Goal: Information Seeking & Learning: Compare options

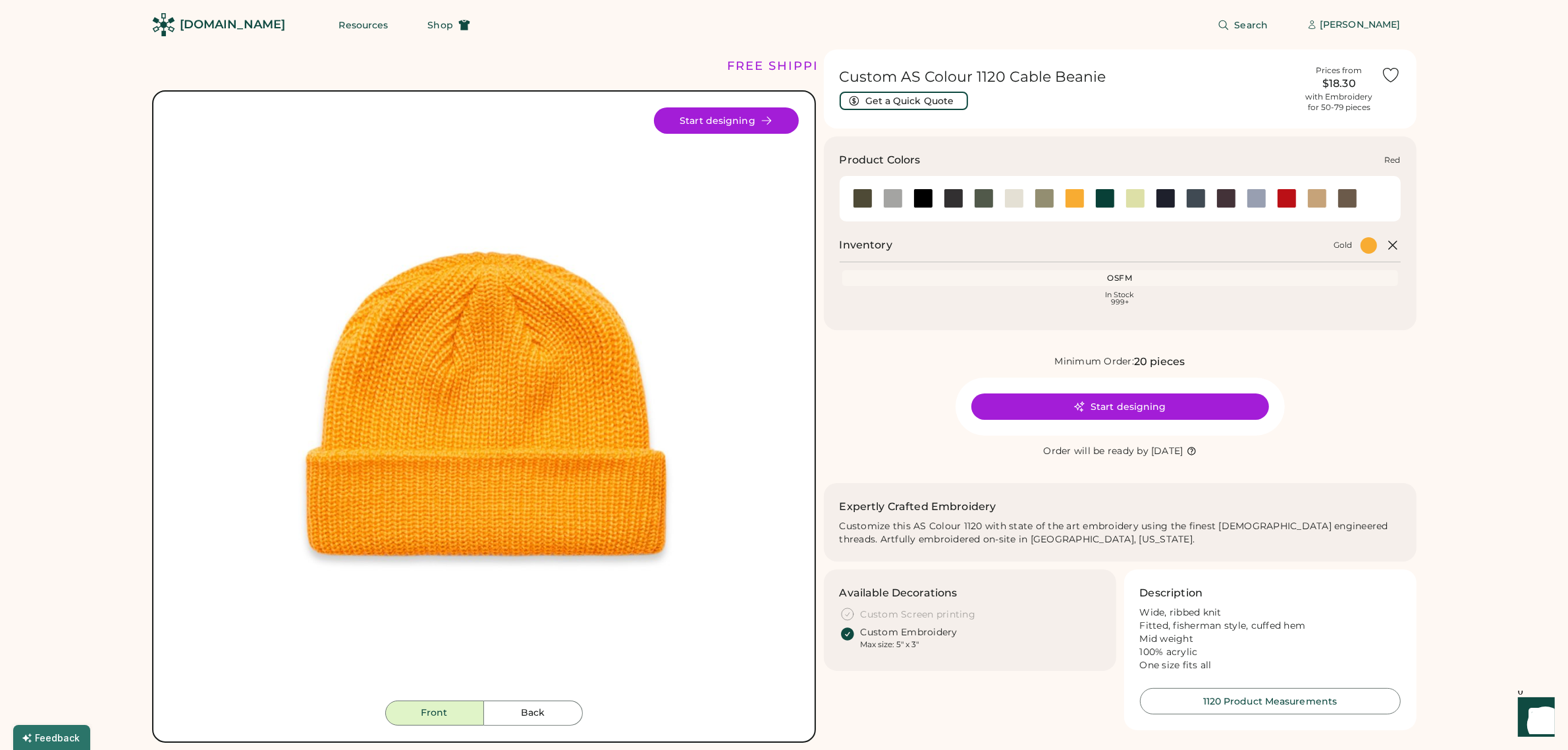
click at [1285, 192] on div at bounding box center [1287, 198] width 20 height 20
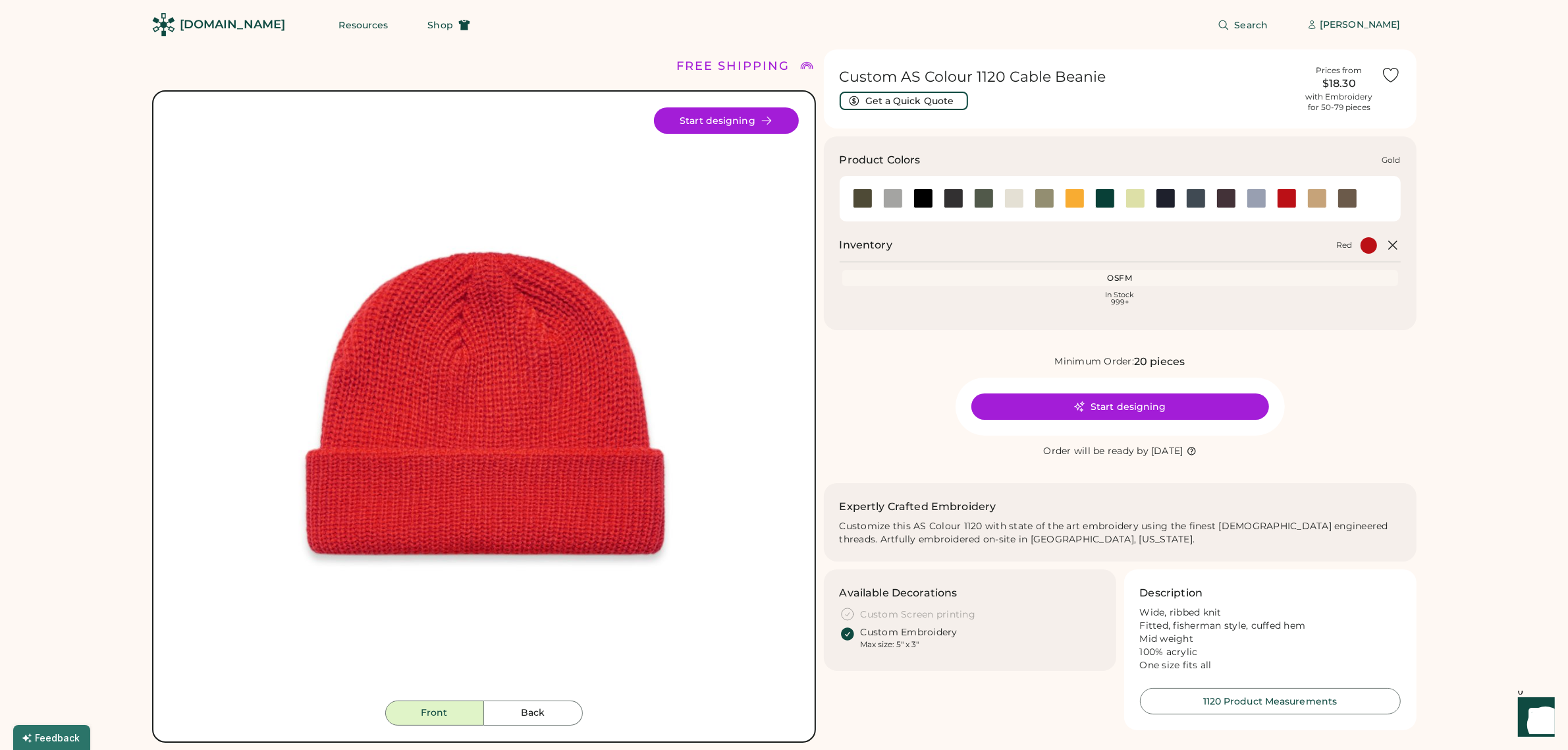
click at [1072, 198] on div at bounding box center [1075, 198] width 20 height 20
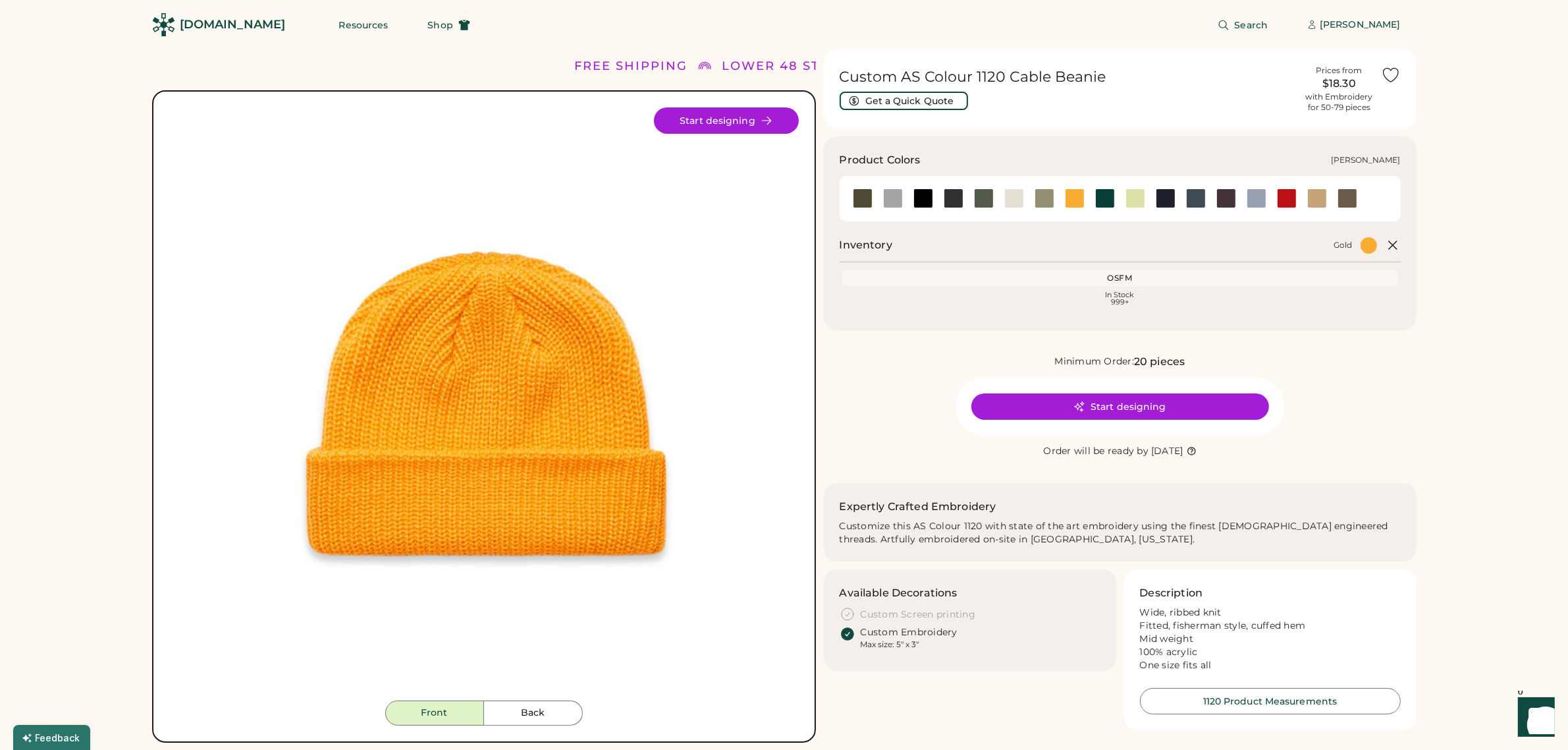
click at [1102, 198] on div at bounding box center [1106, 198] width 20 height 20
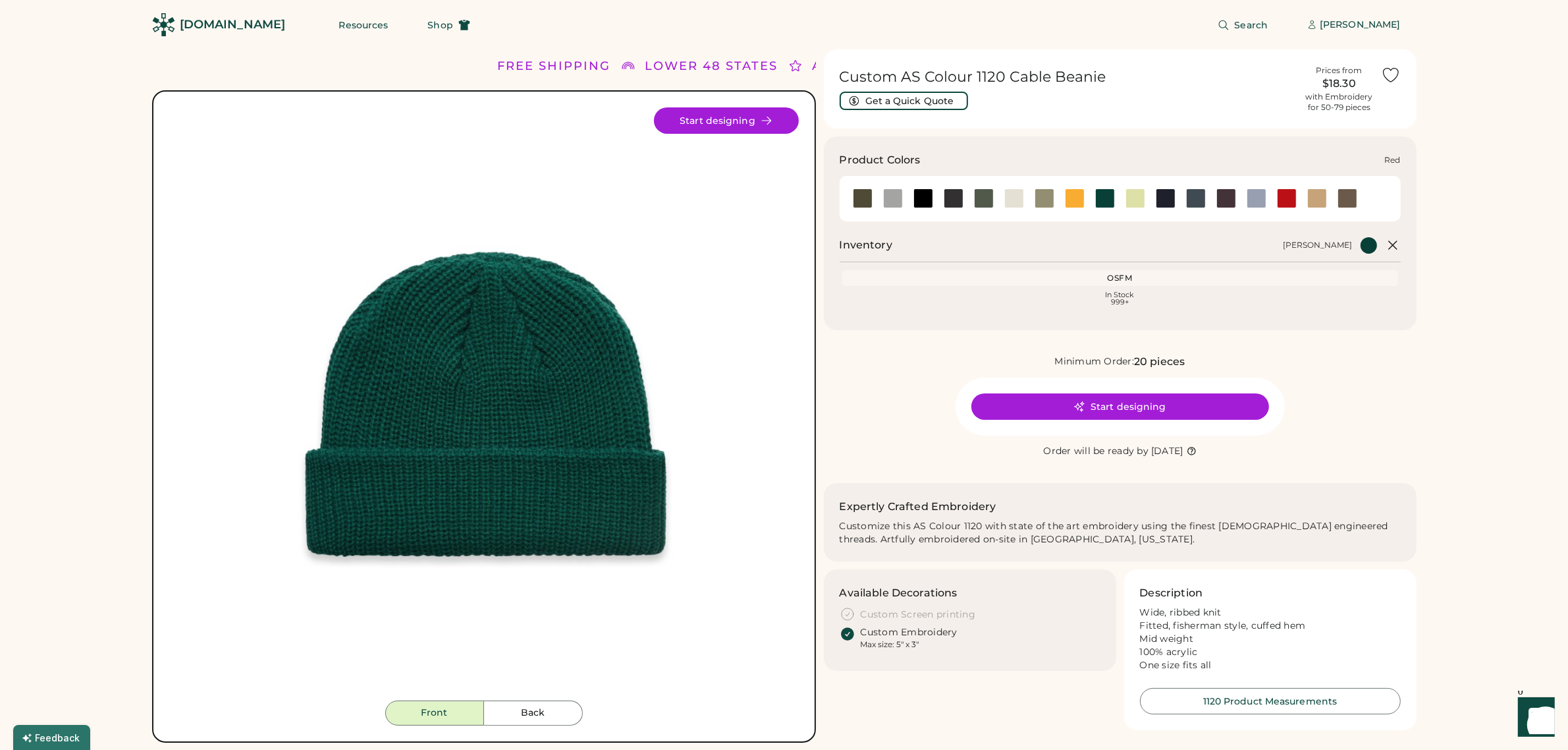
click at [1287, 196] on div at bounding box center [1287, 198] width 20 height 20
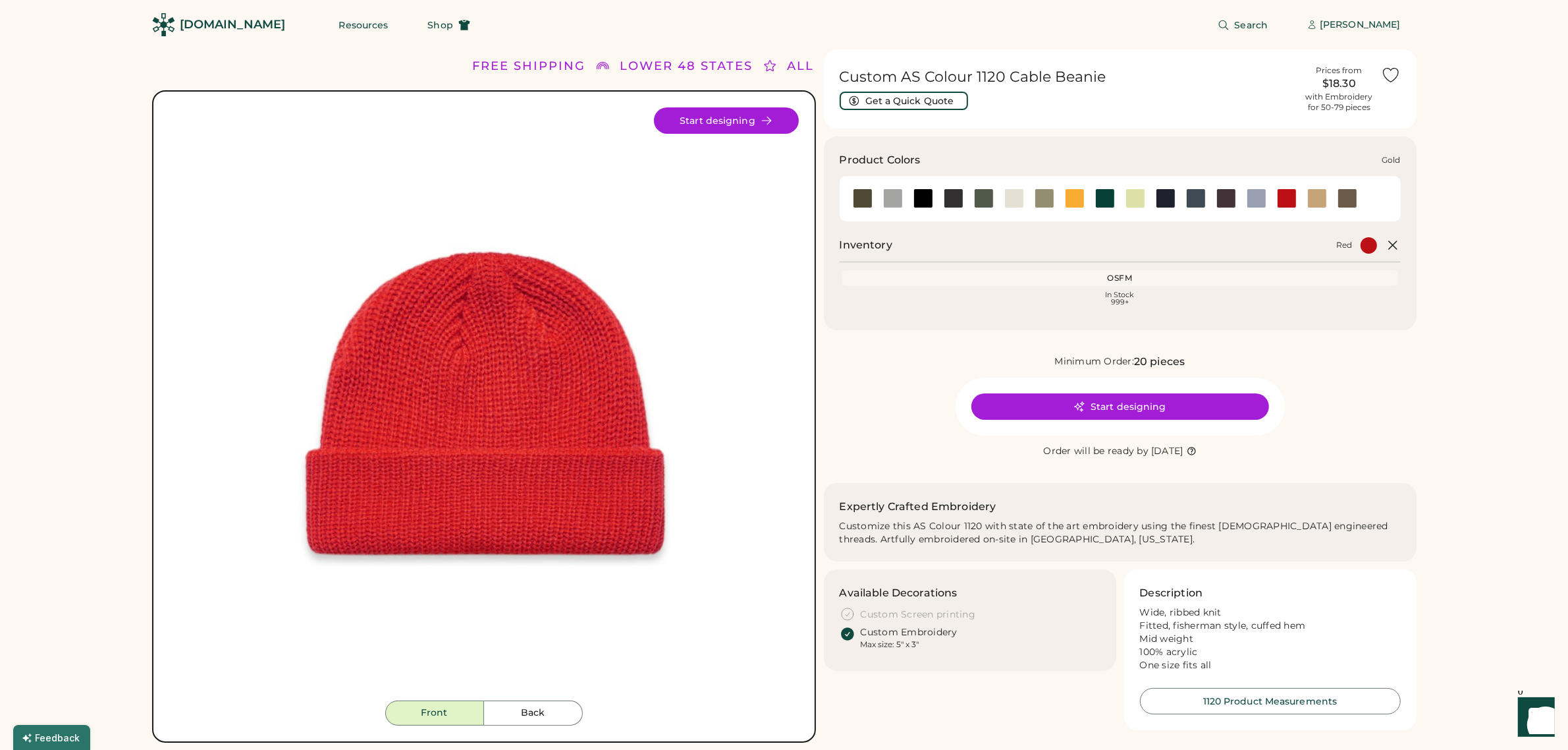
click at [1074, 194] on div at bounding box center [1075, 198] width 20 height 20
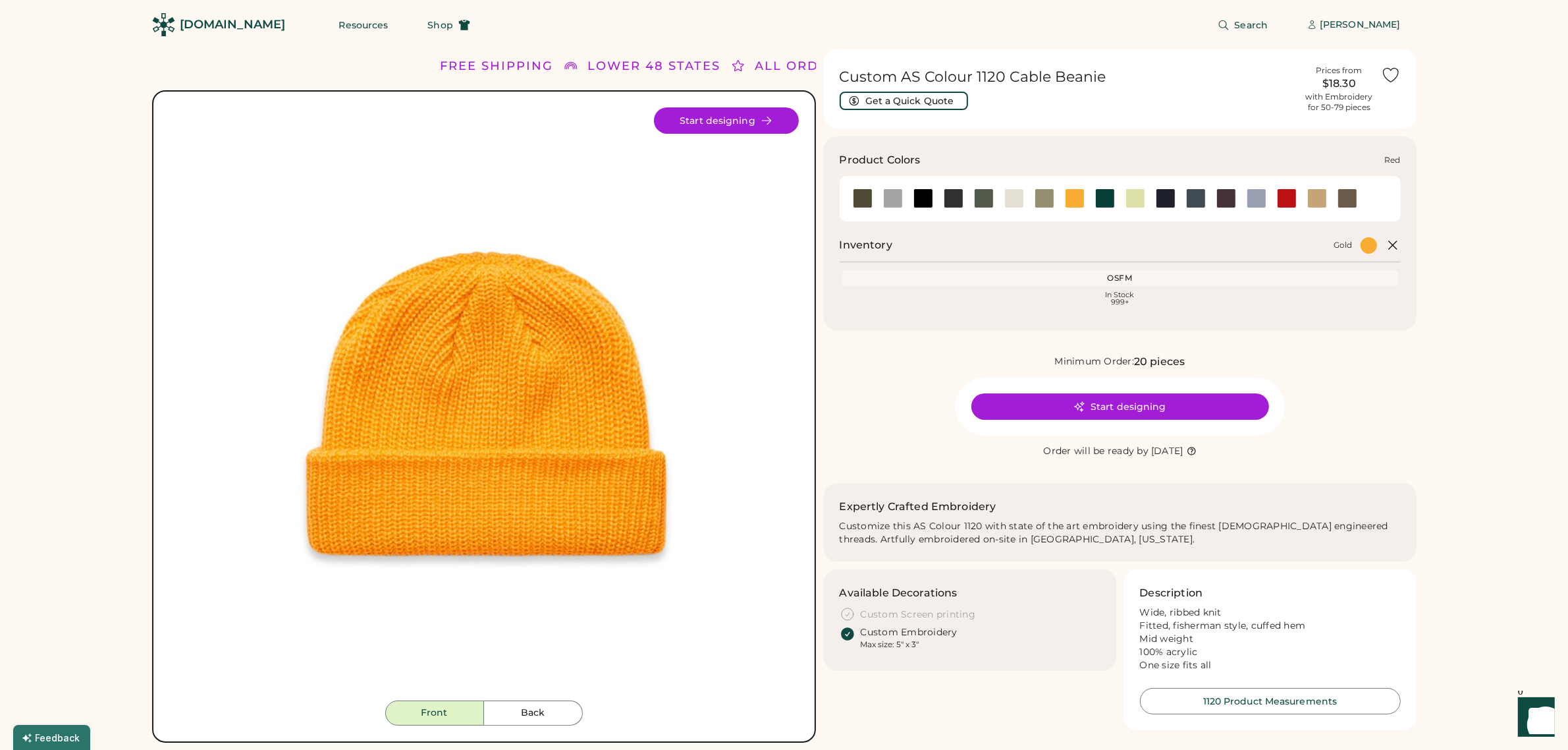
click at [1289, 203] on div at bounding box center [1287, 198] width 20 height 20
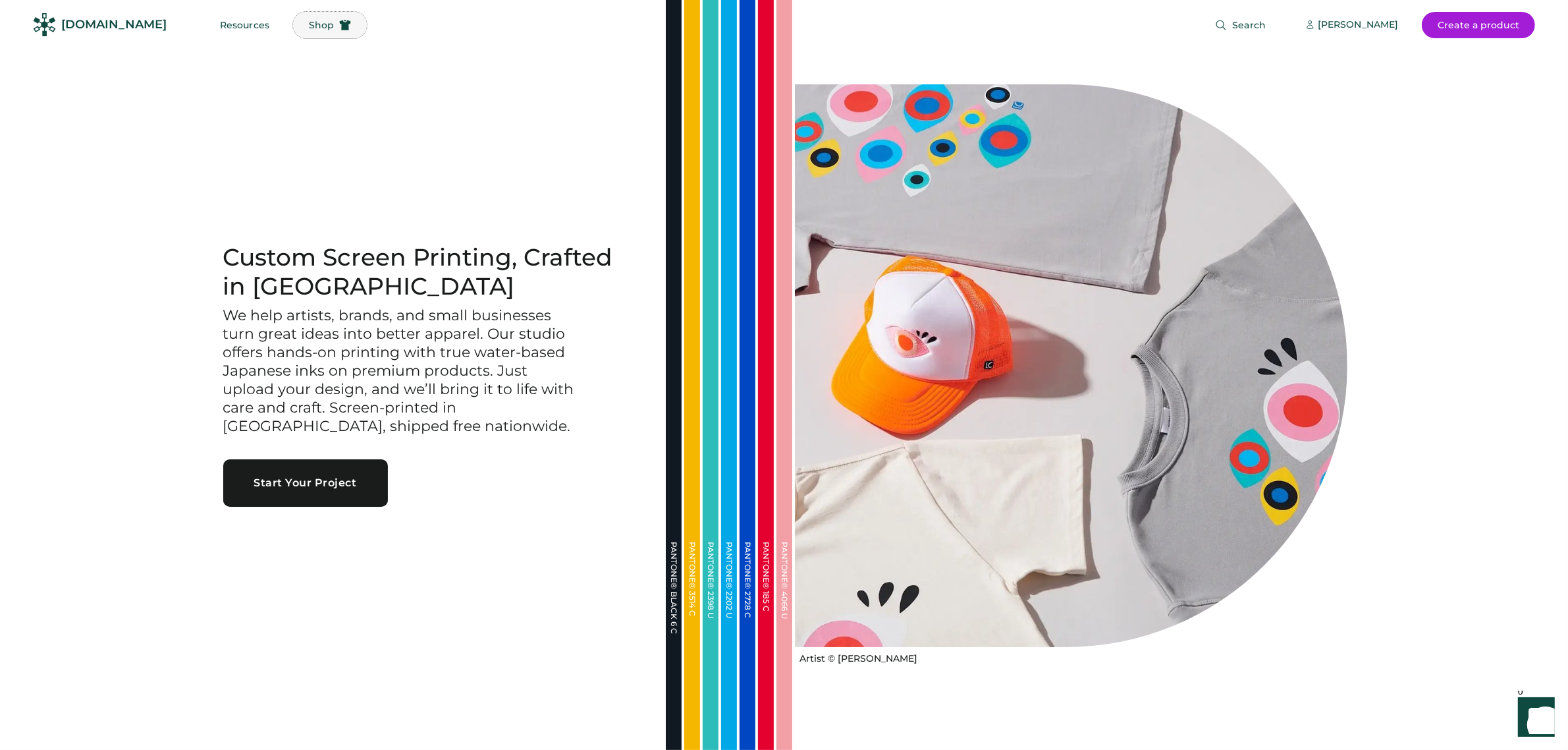
click at [301, 17] on button "Shop" at bounding box center [330, 25] width 74 height 26
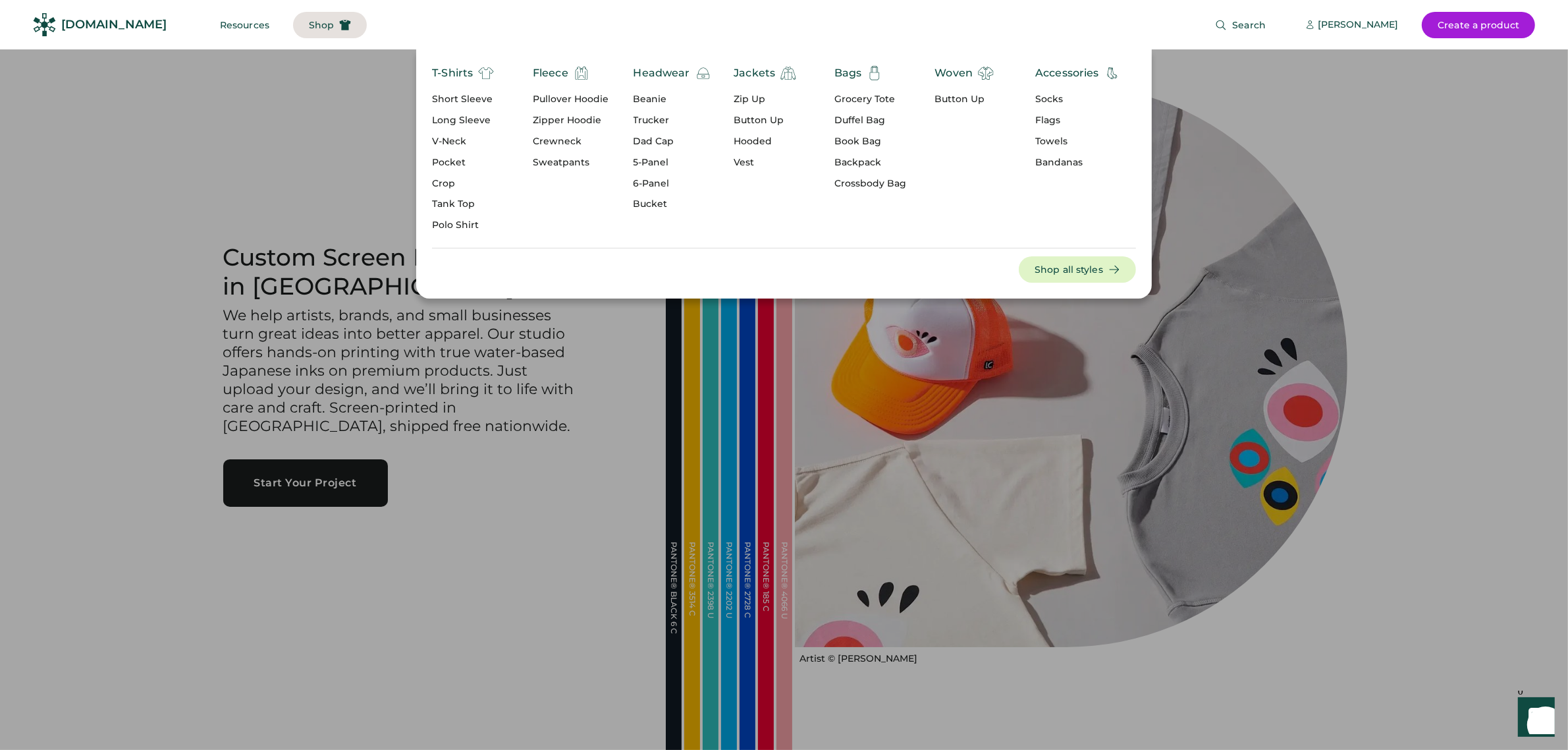
click at [652, 70] on div "Headwear" at bounding box center [661, 74] width 57 height 16
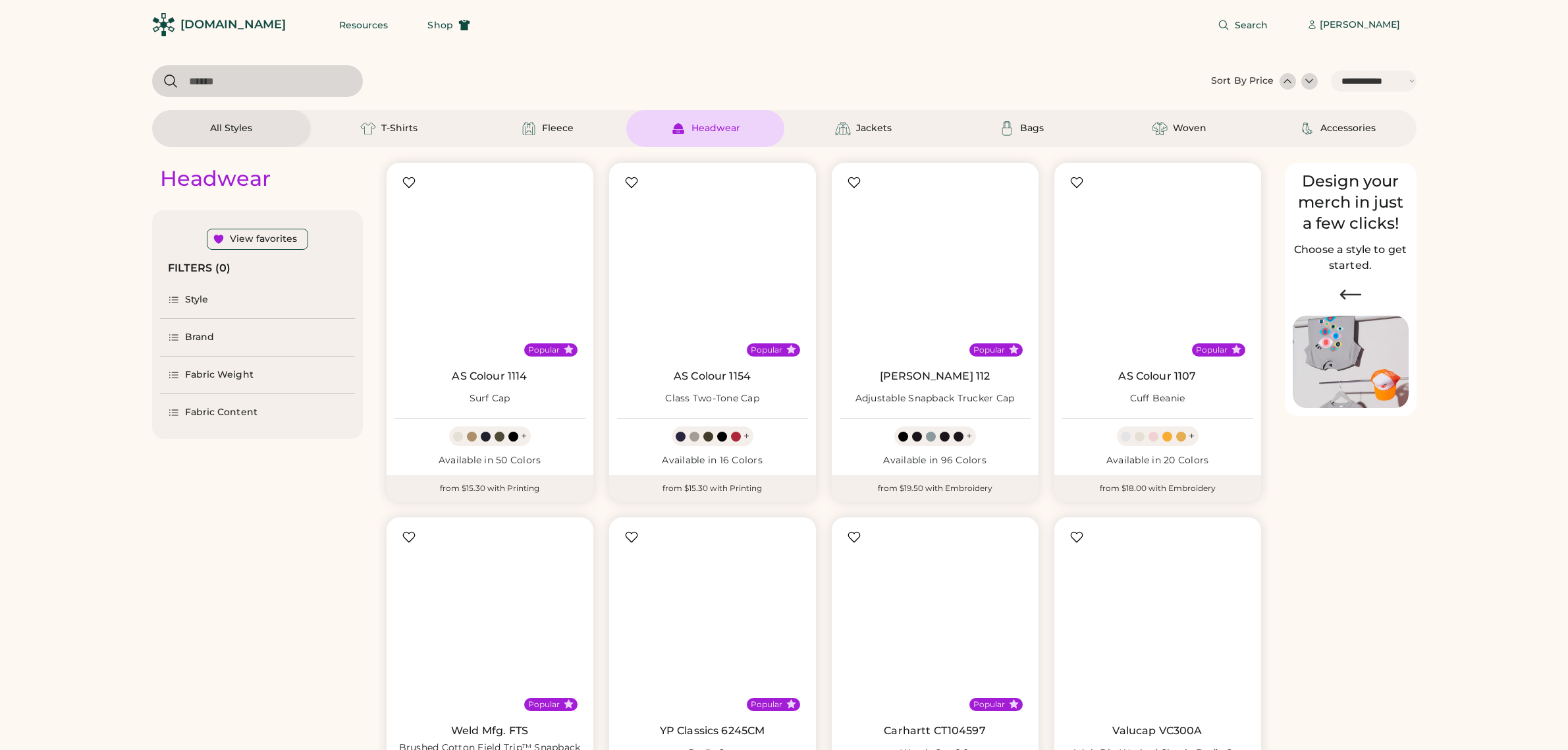
select select "*****"
select select "*"
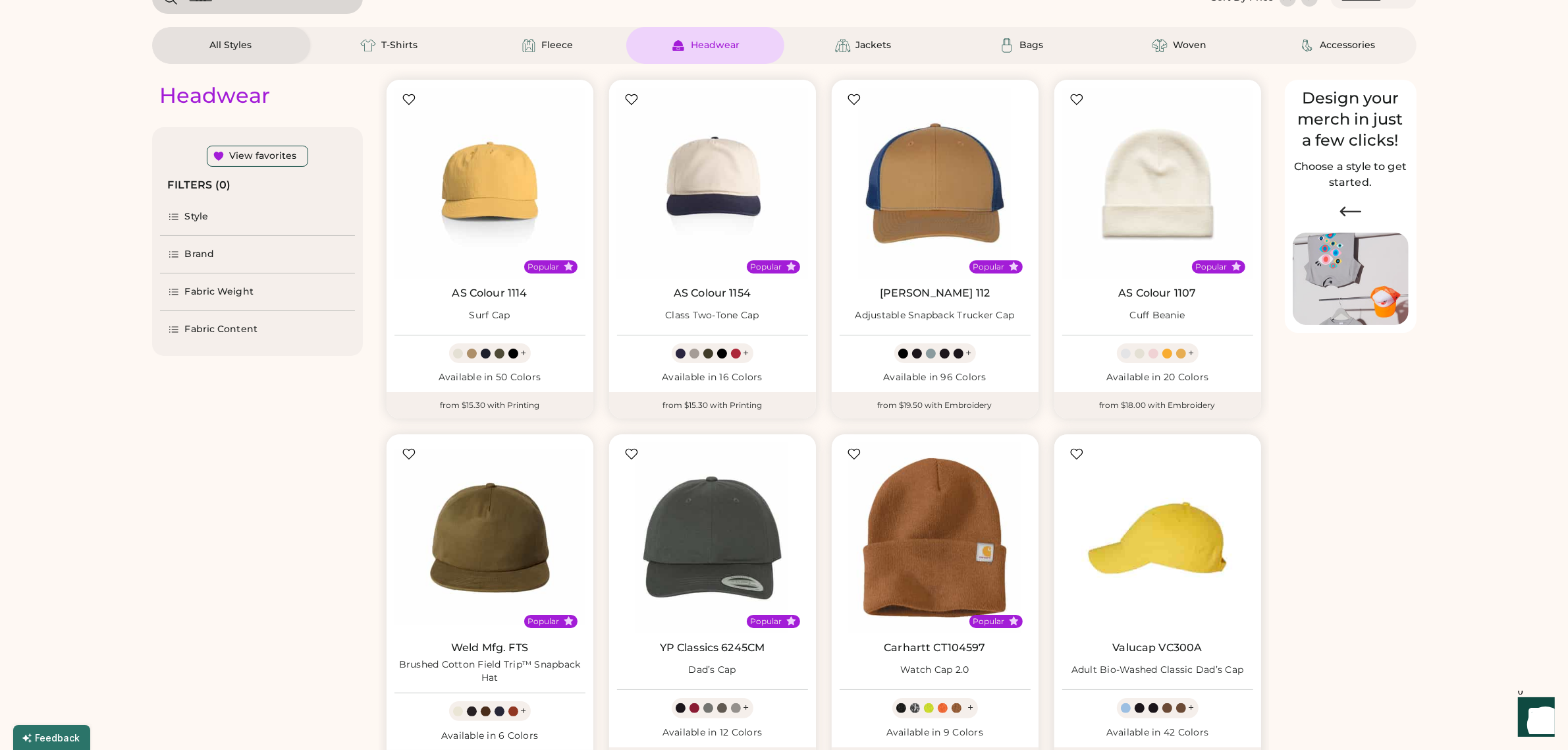
scroll to position [83, 0]
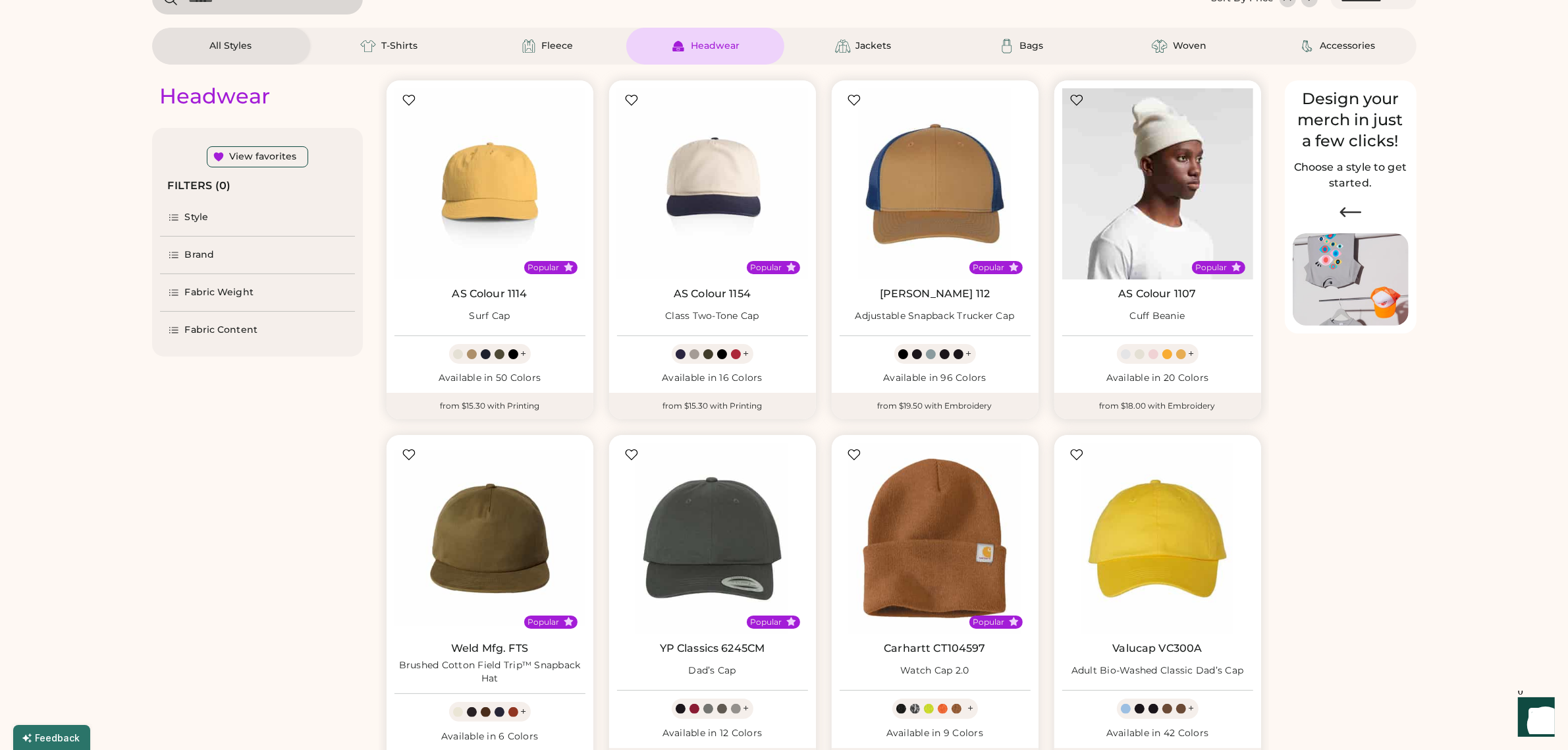
drag, startPoint x: 1150, startPoint y: 208, endPoint x: 1266, endPoint y: 307, distance: 152.5
click at [1150, 210] on img at bounding box center [1157, 184] width 191 height 191
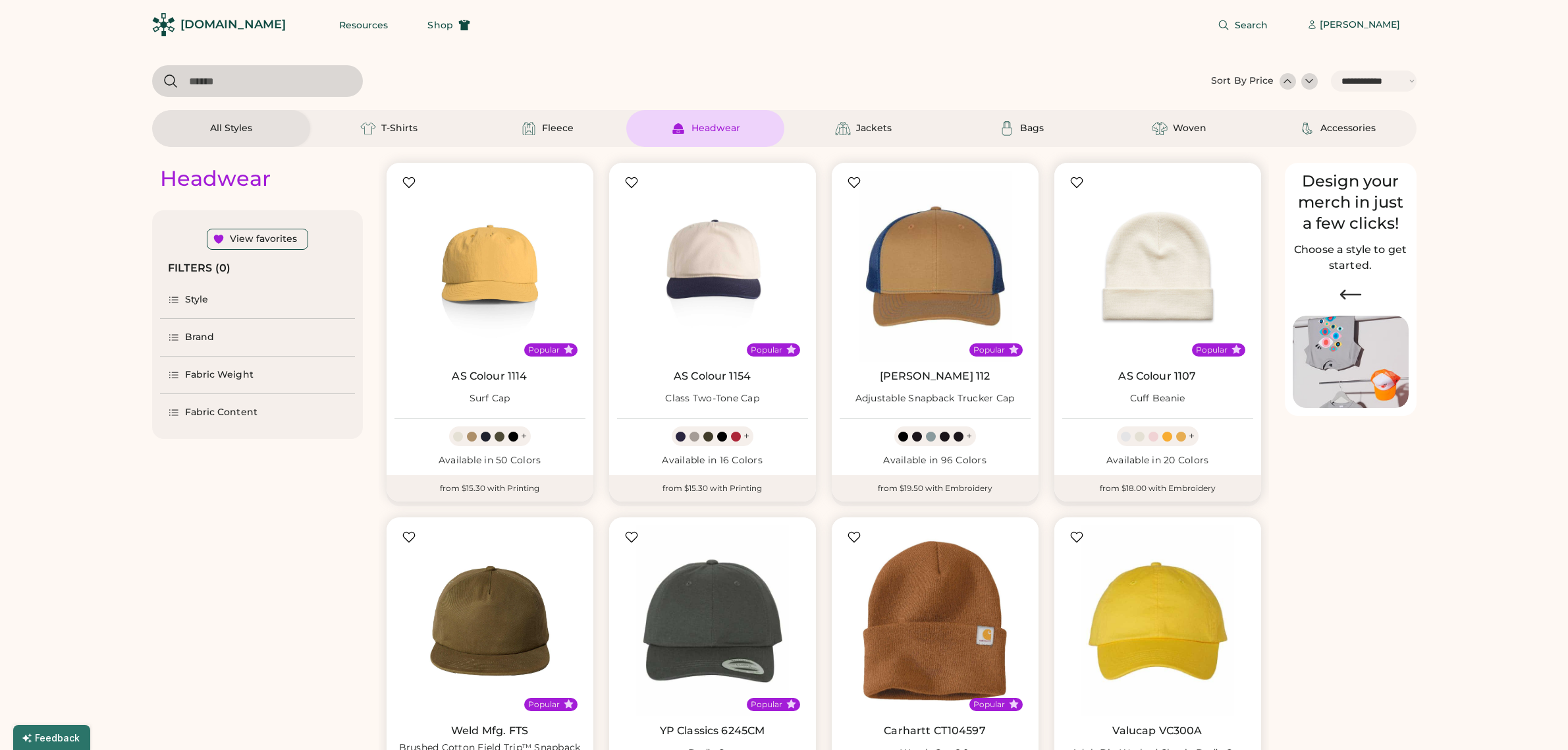
select select "*****"
select select "*"
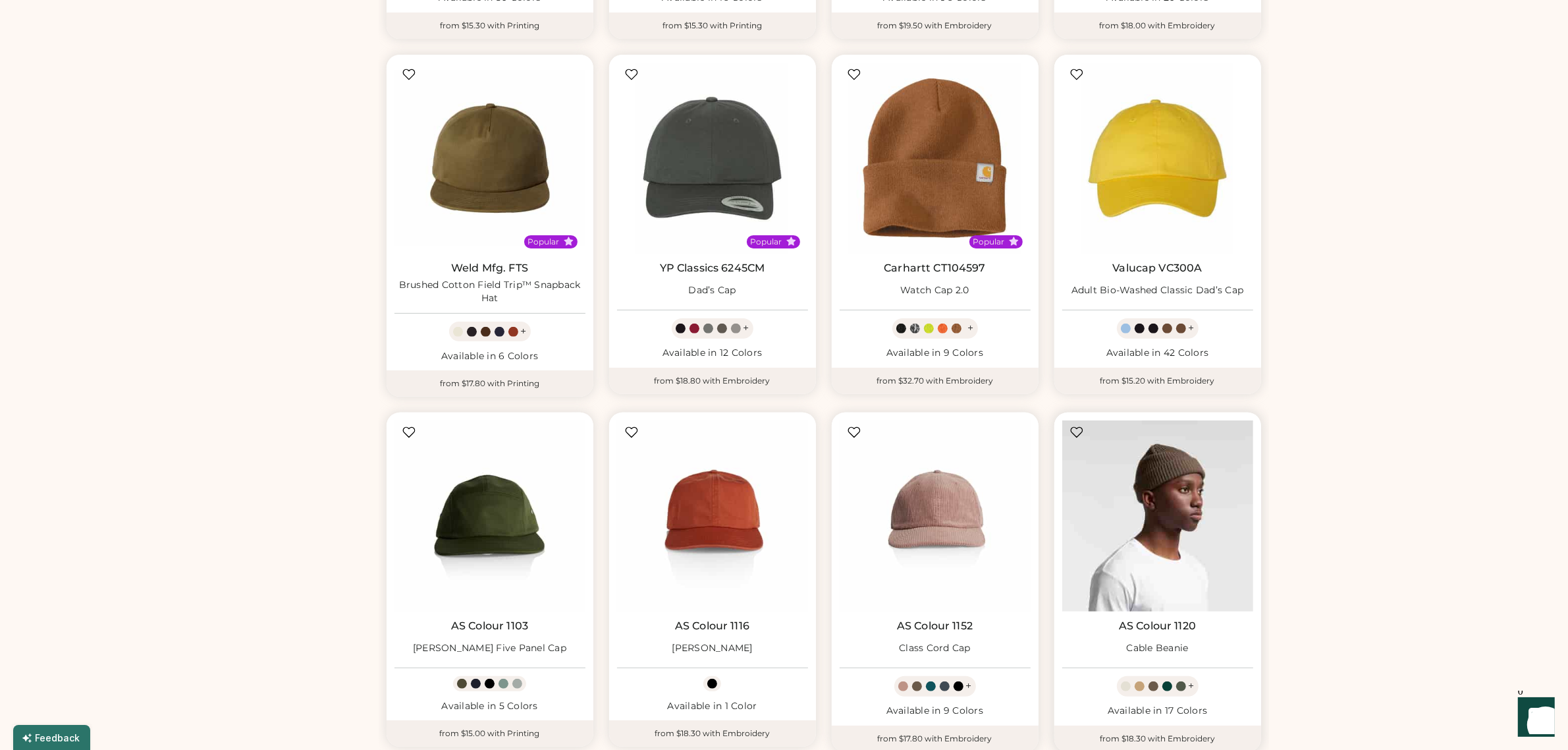
click at [1151, 502] on img at bounding box center [1157, 516] width 191 height 191
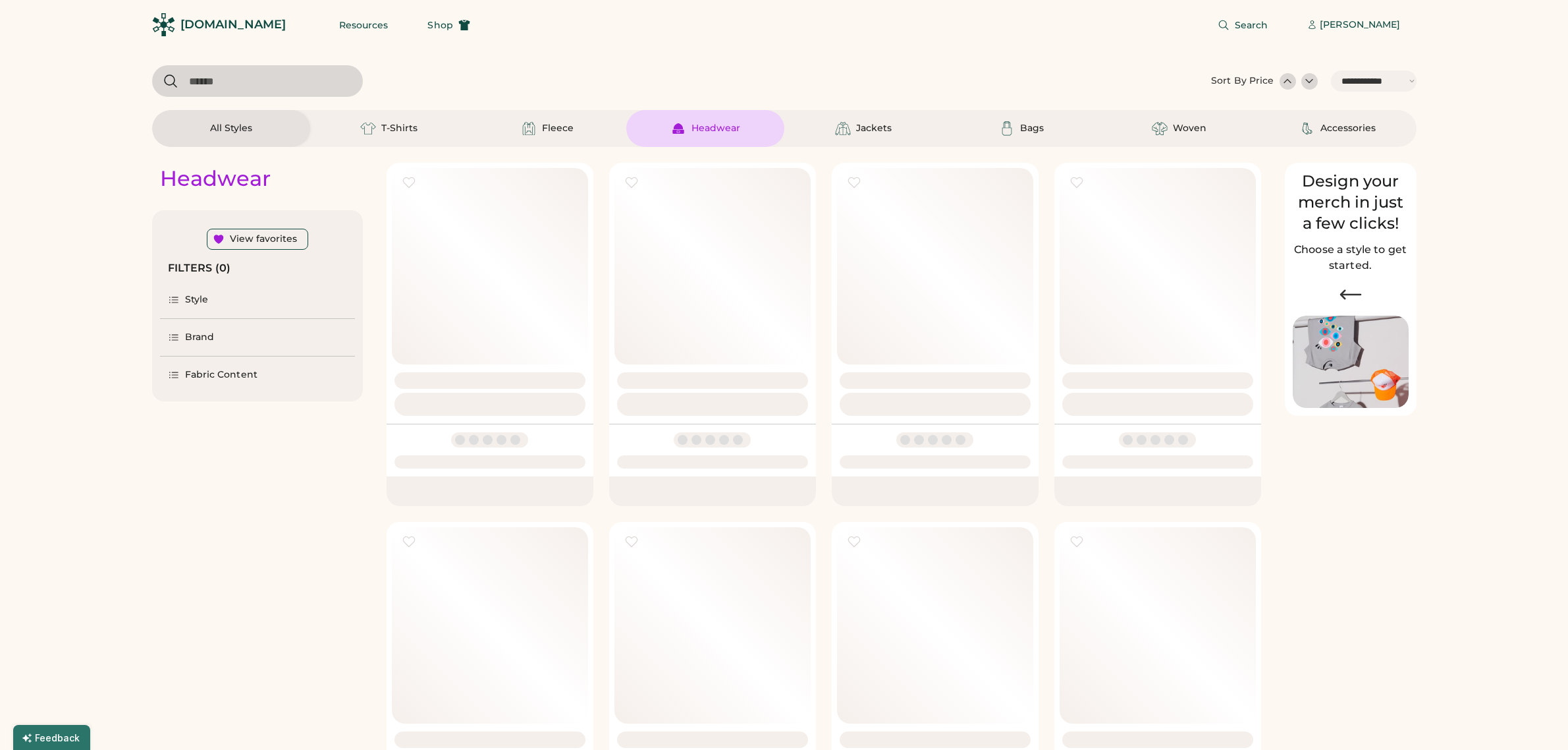
select select "*****"
select select "*"
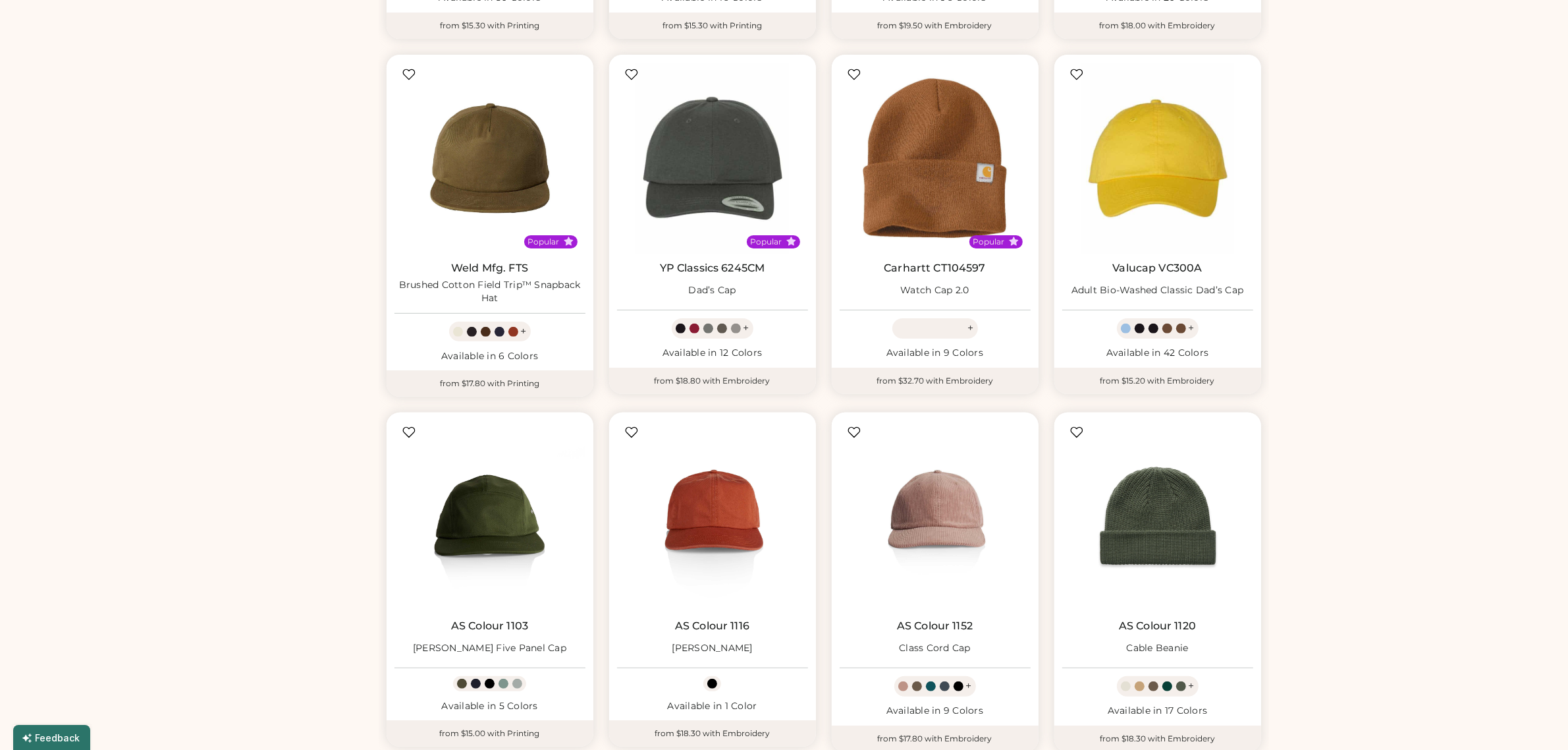
scroll to position [463, 0]
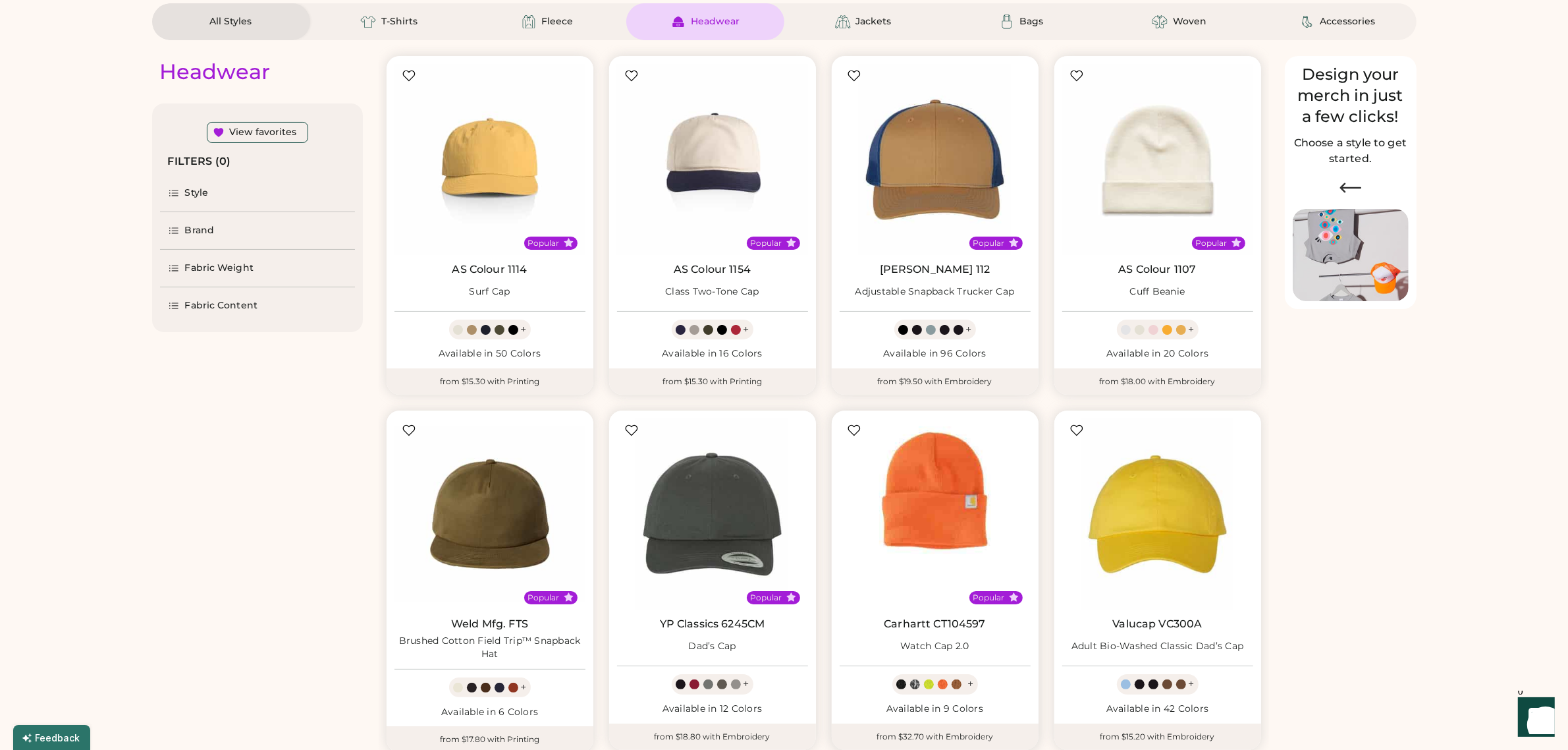
scroll to position [51, 0]
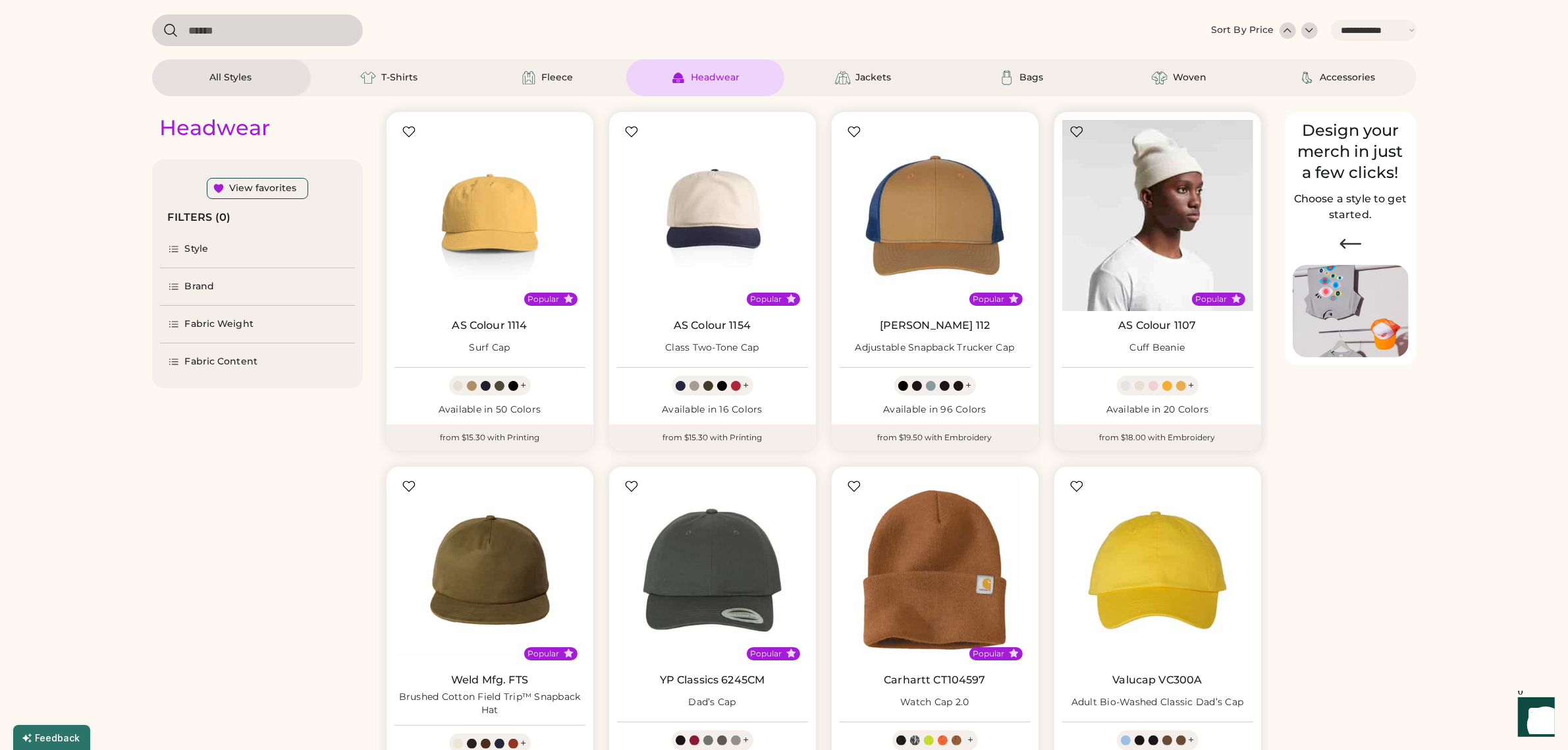
click at [1181, 245] on img at bounding box center [1157, 216] width 191 height 191
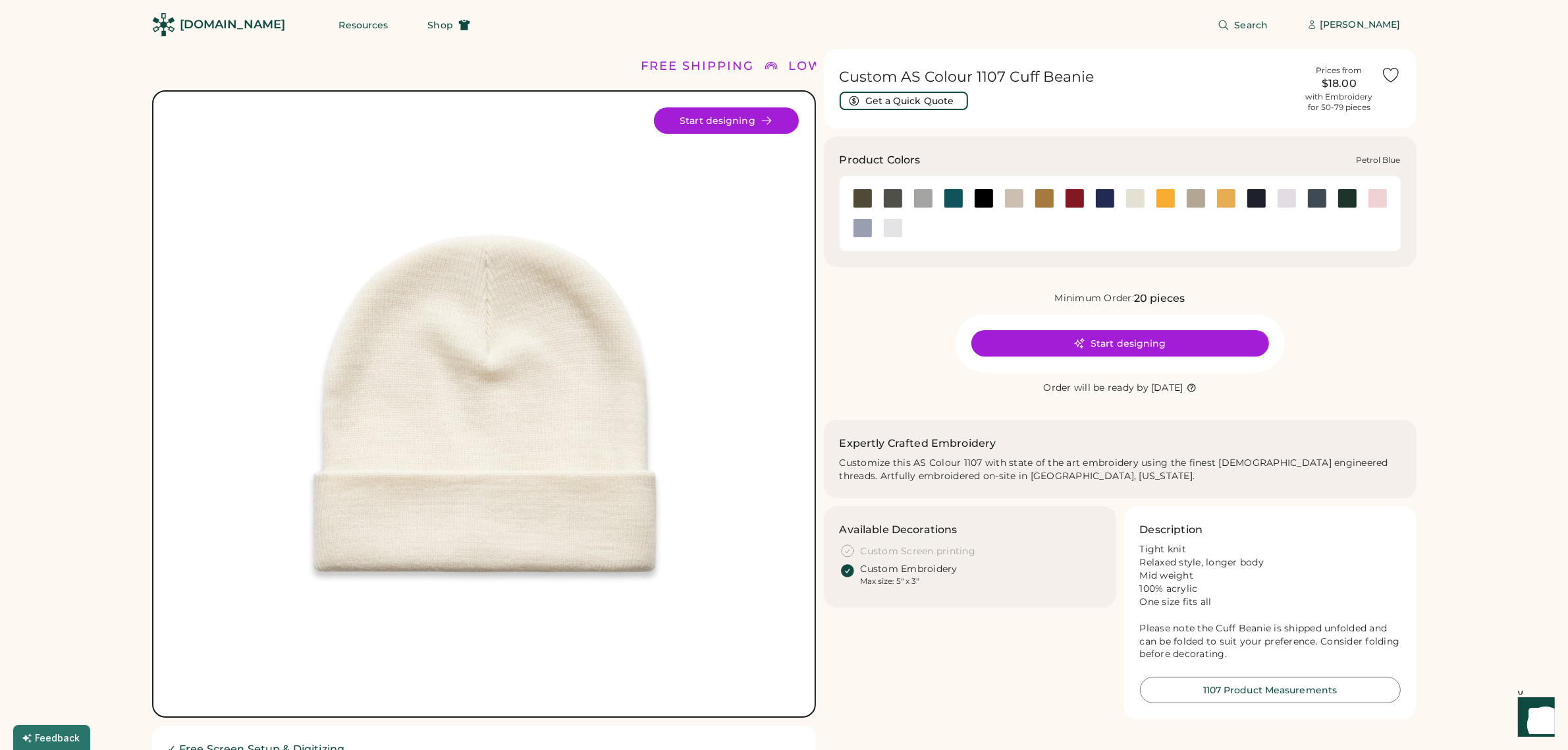
click at [1314, 200] on div at bounding box center [1317, 198] width 20 height 20
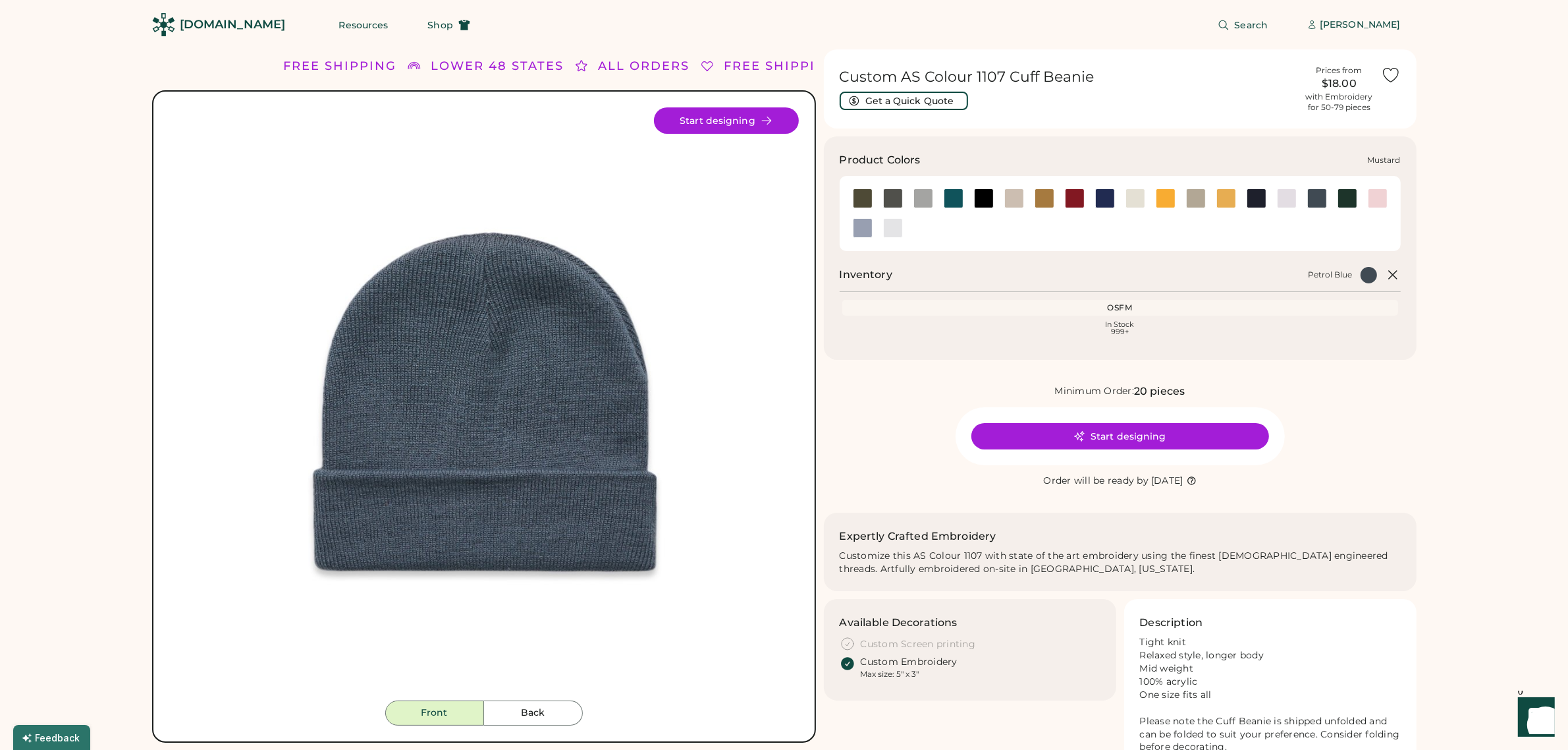
click at [1225, 201] on div at bounding box center [1226, 198] width 20 height 20
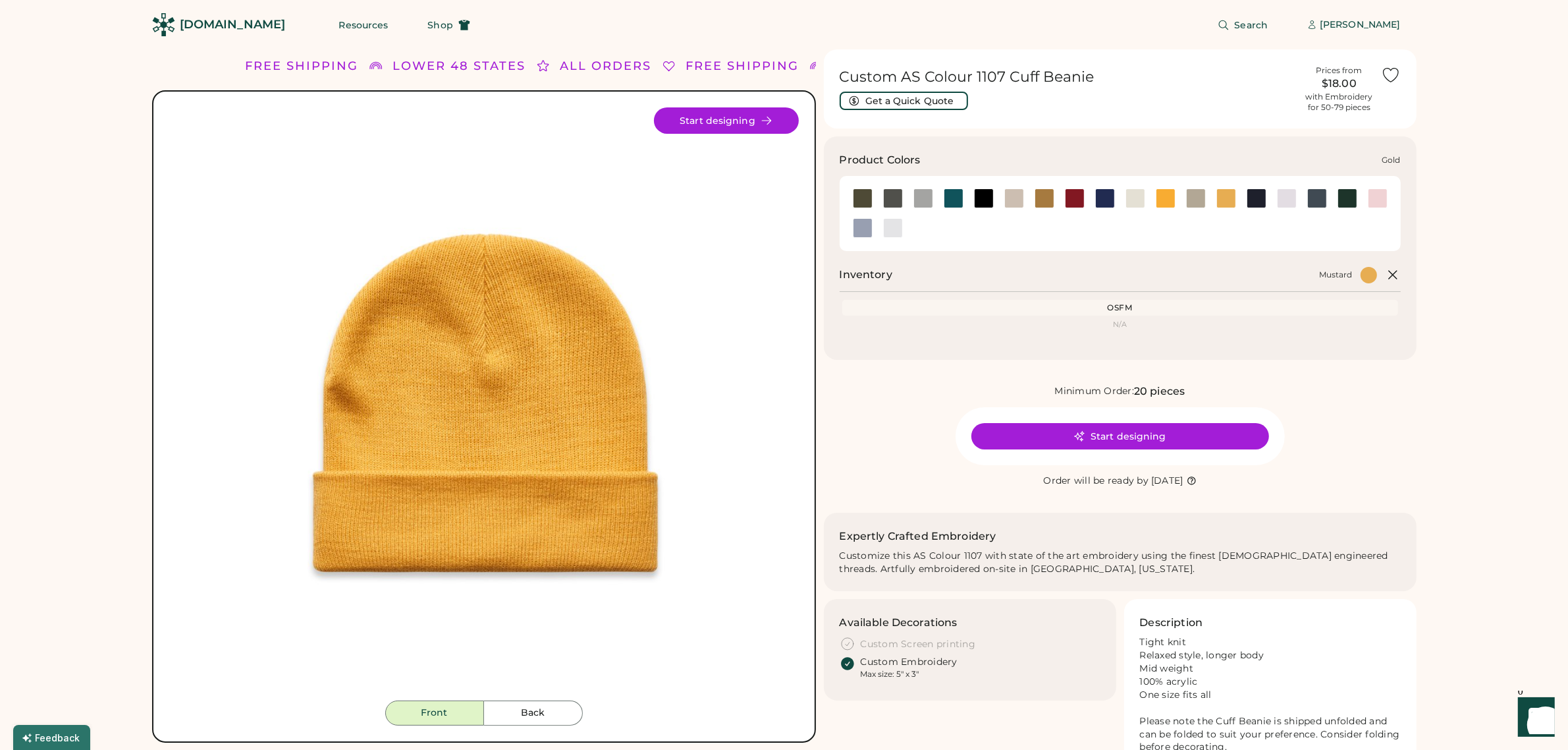
click at [1164, 198] on div at bounding box center [1166, 198] width 20 height 20
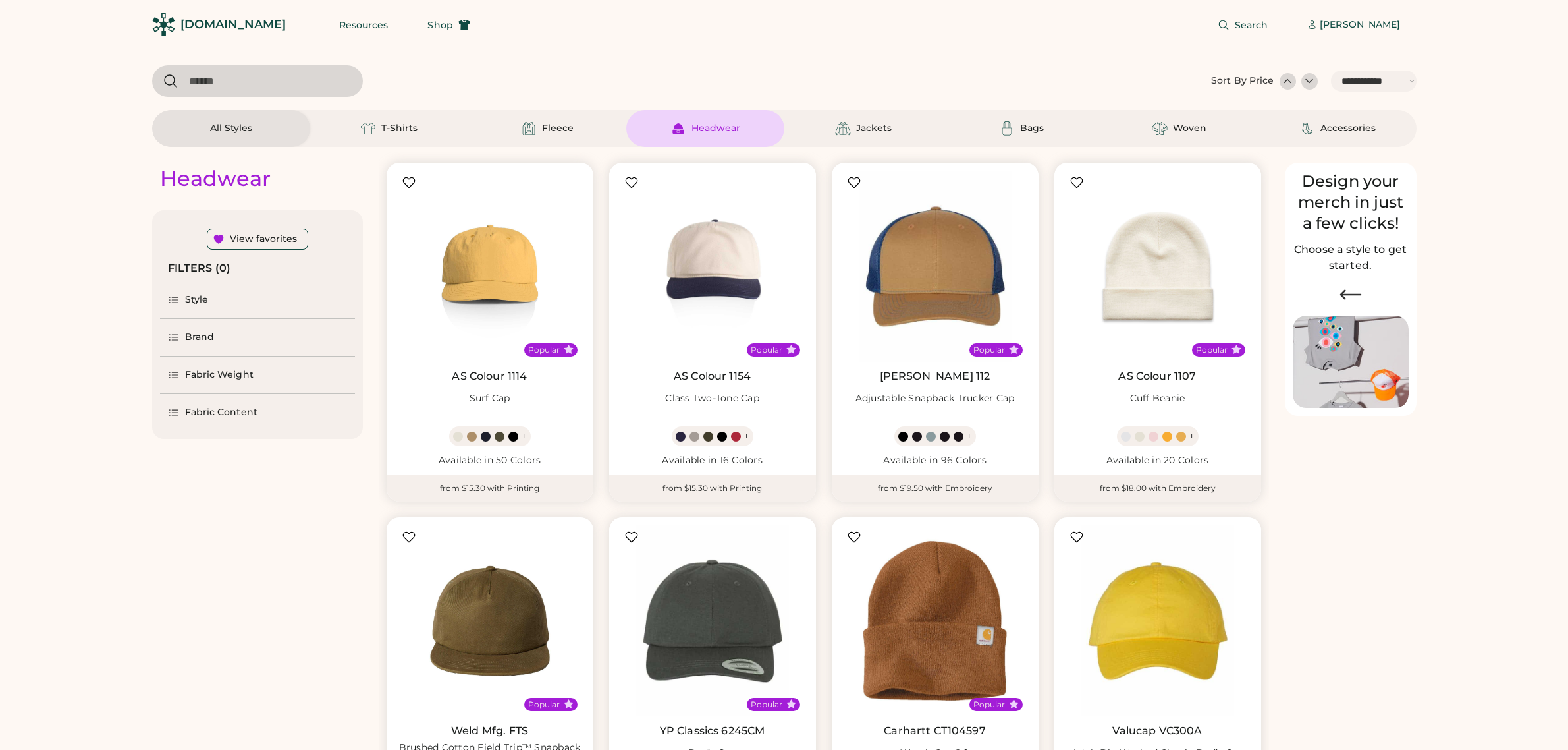
select select "*****"
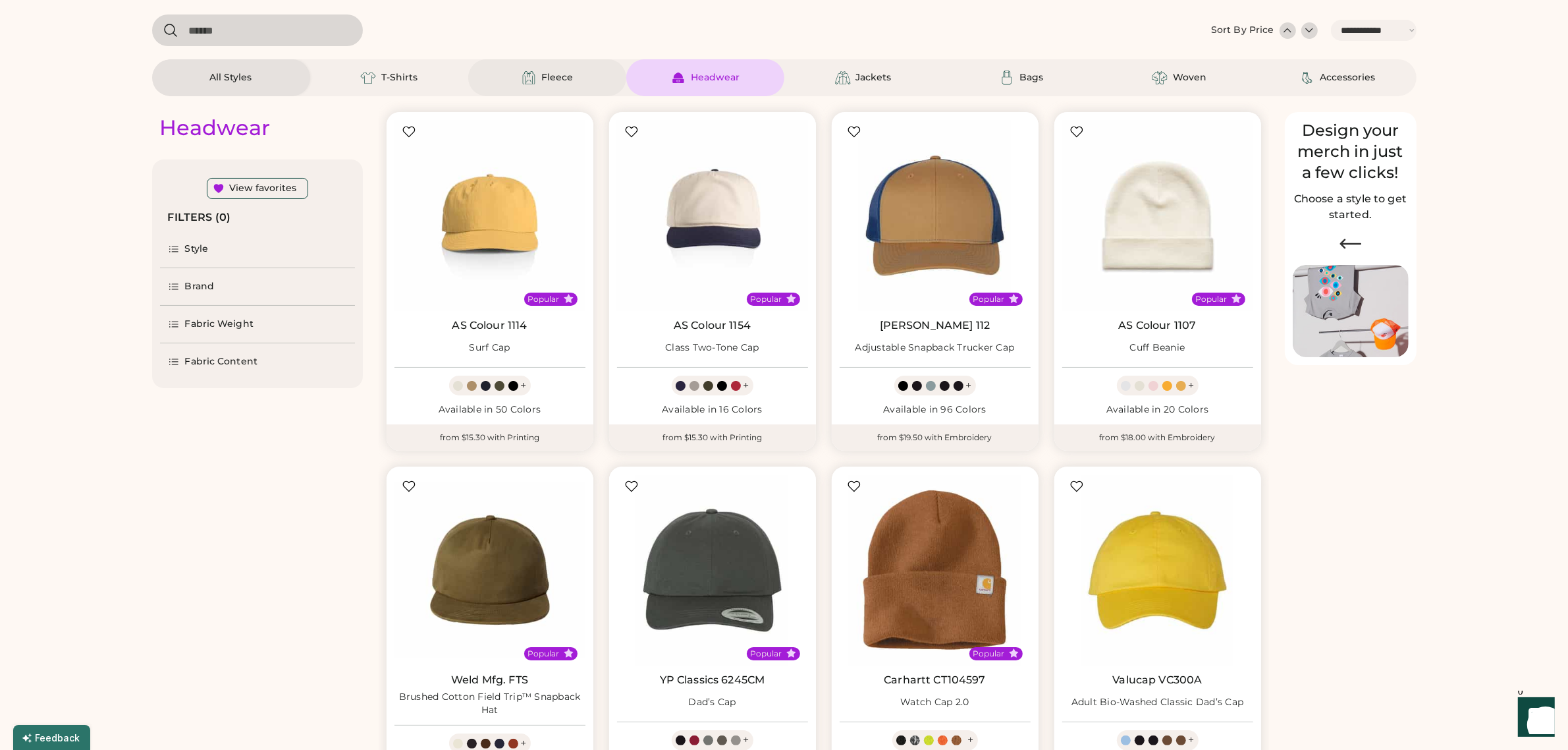
click at [545, 79] on div "Fleece" at bounding box center [558, 78] width 32 height 13
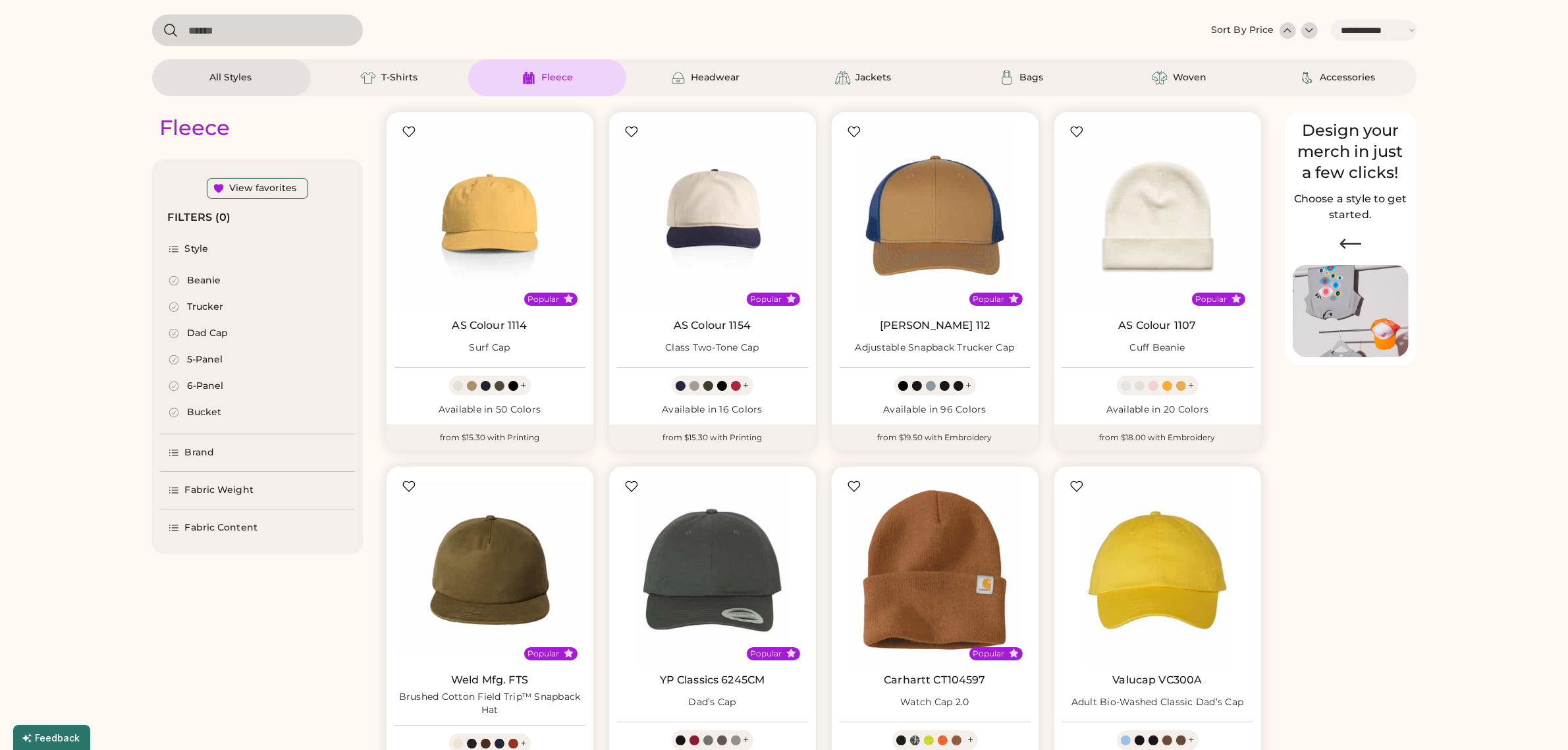
select select "*"
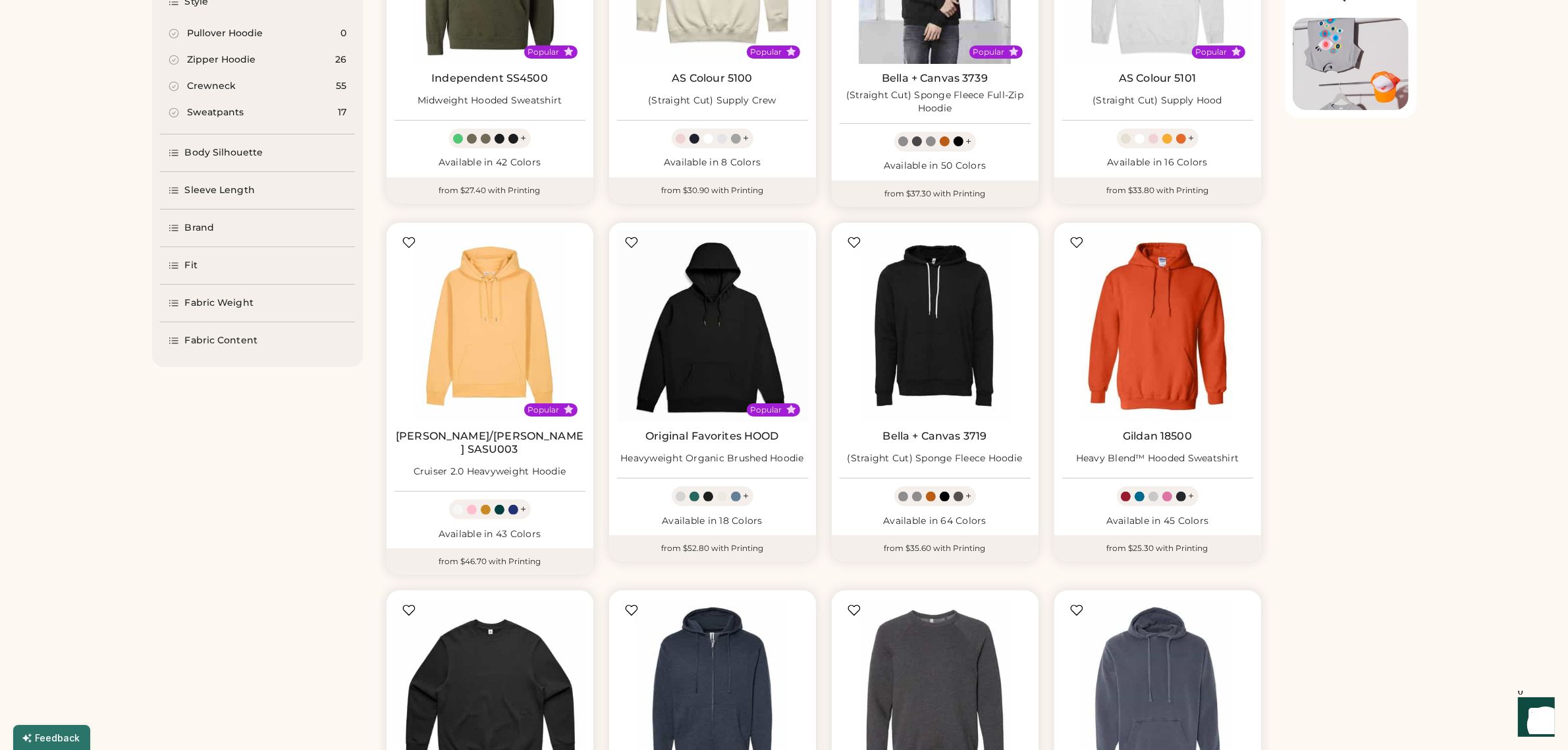
scroll to position [545, 0]
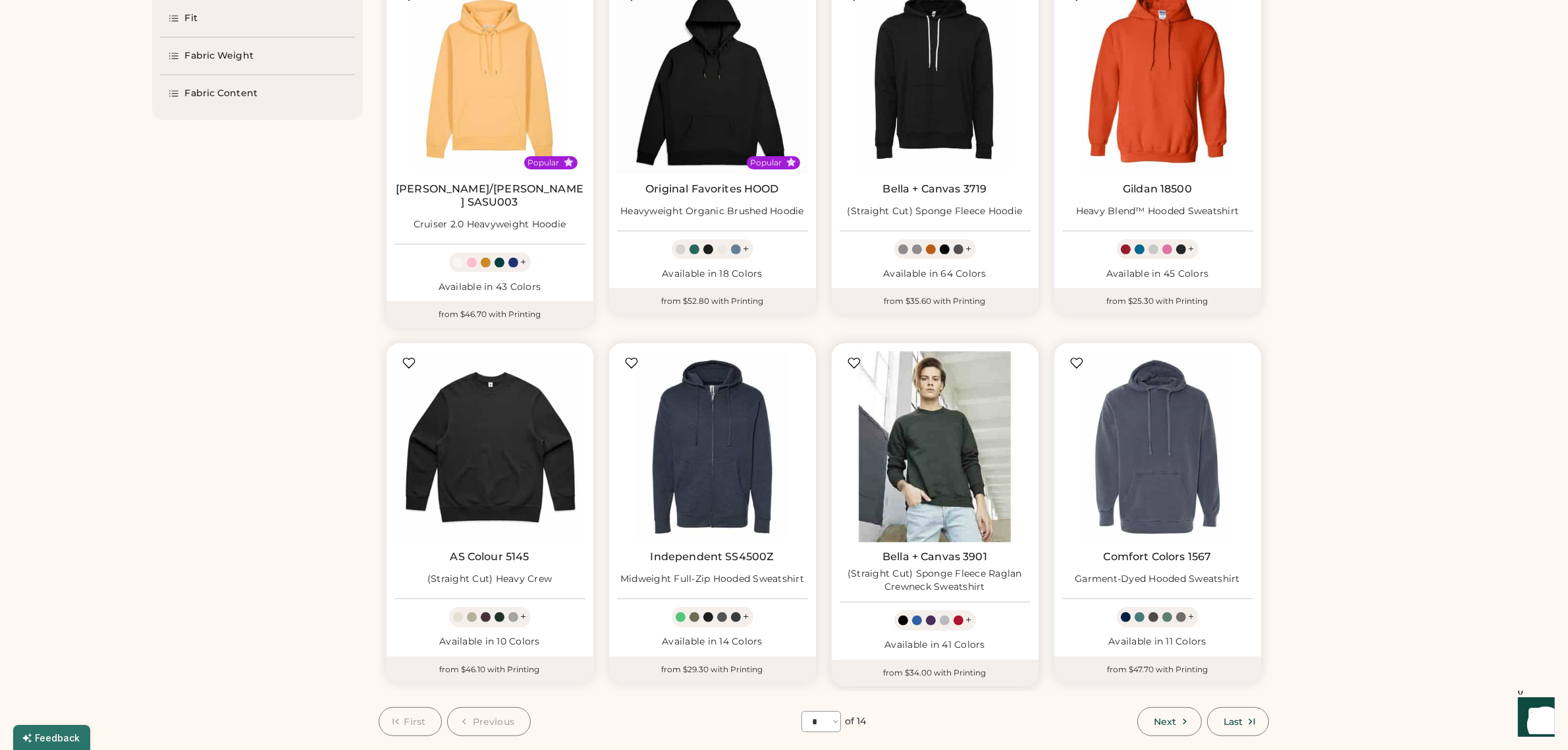
click at [937, 419] on img at bounding box center [936, 447] width 191 height 191
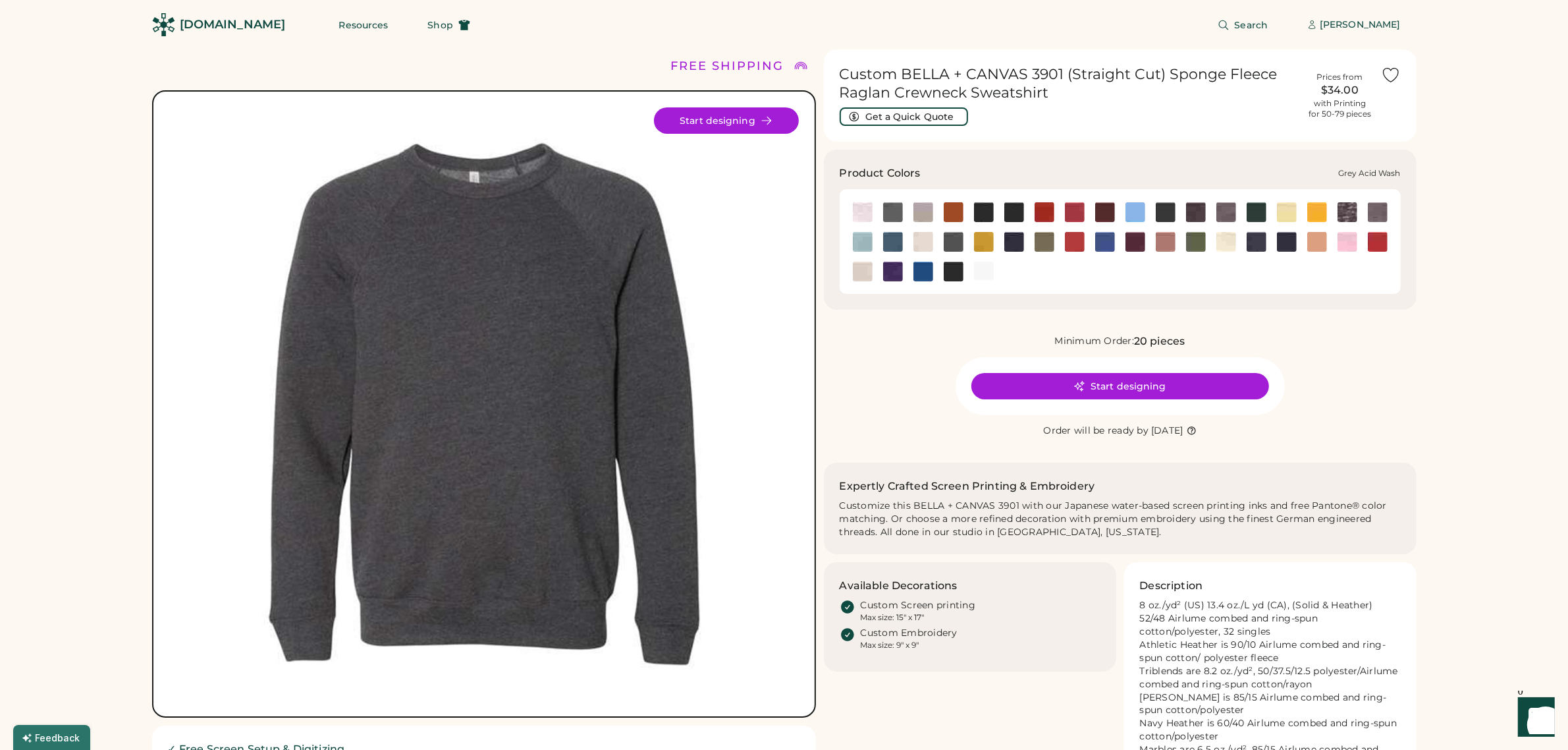
click at [1348, 215] on img at bounding box center [1347, 212] width 20 height 20
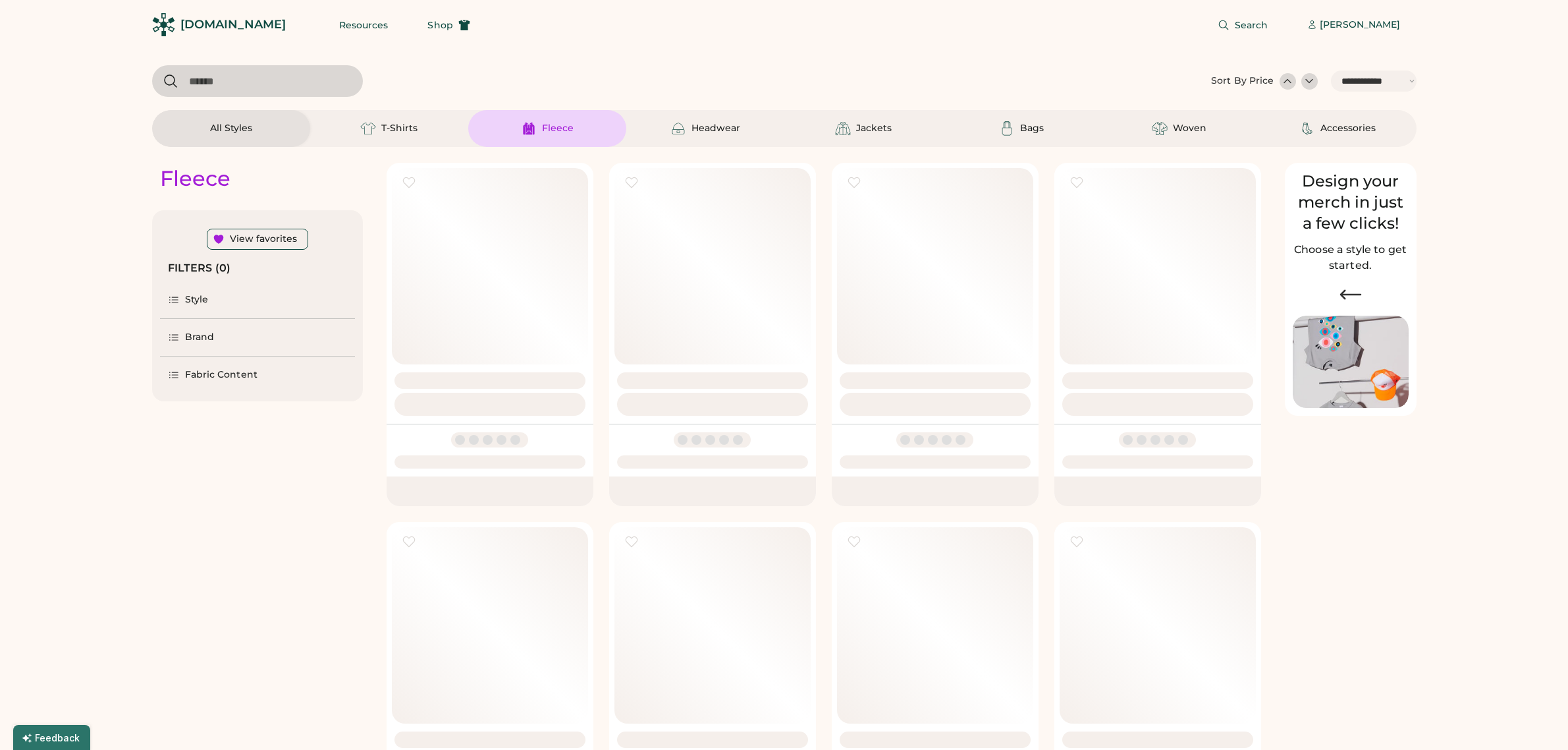
select select "*****"
select select "*"
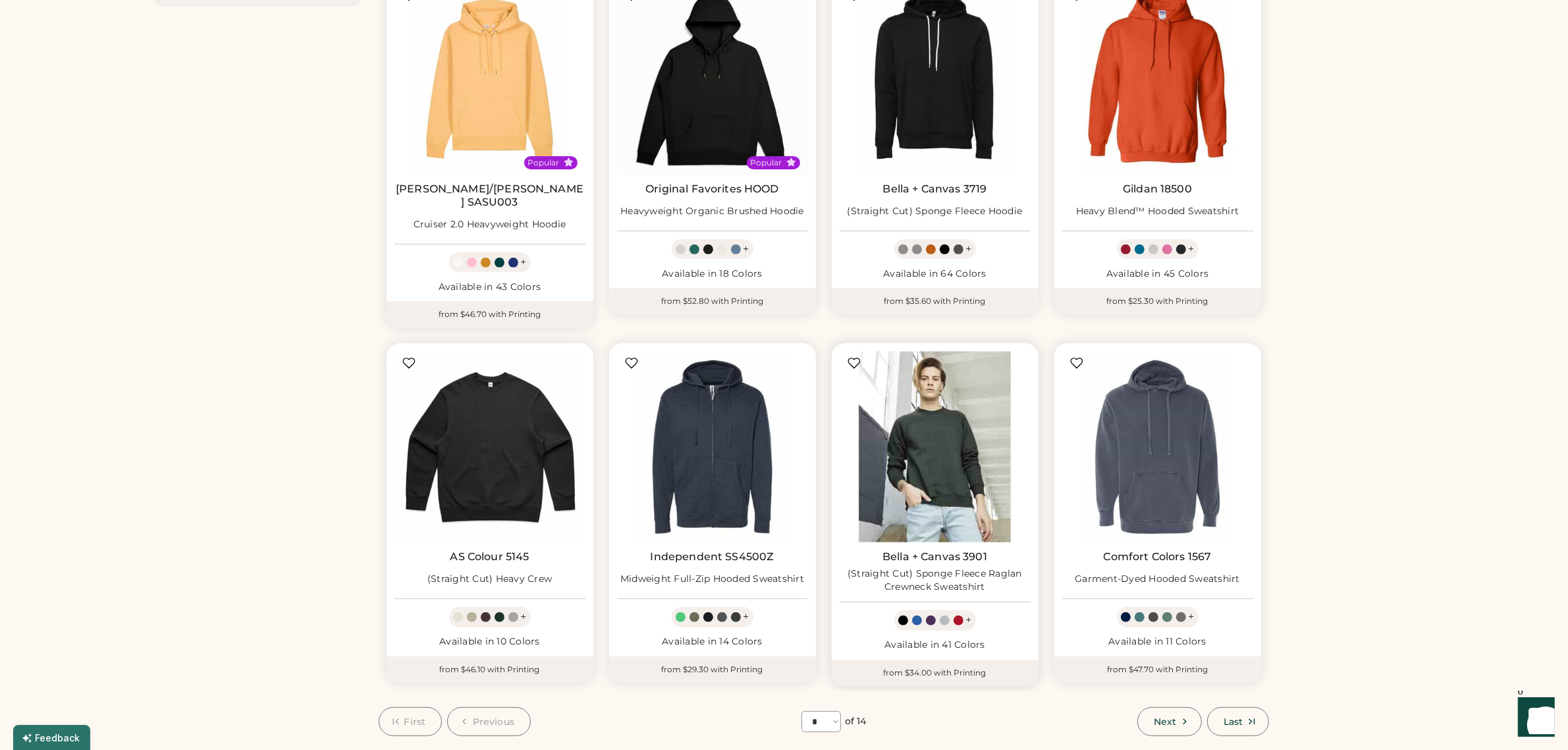
click at [916, 455] on img at bounding box center [936, 447] width 191 height 191
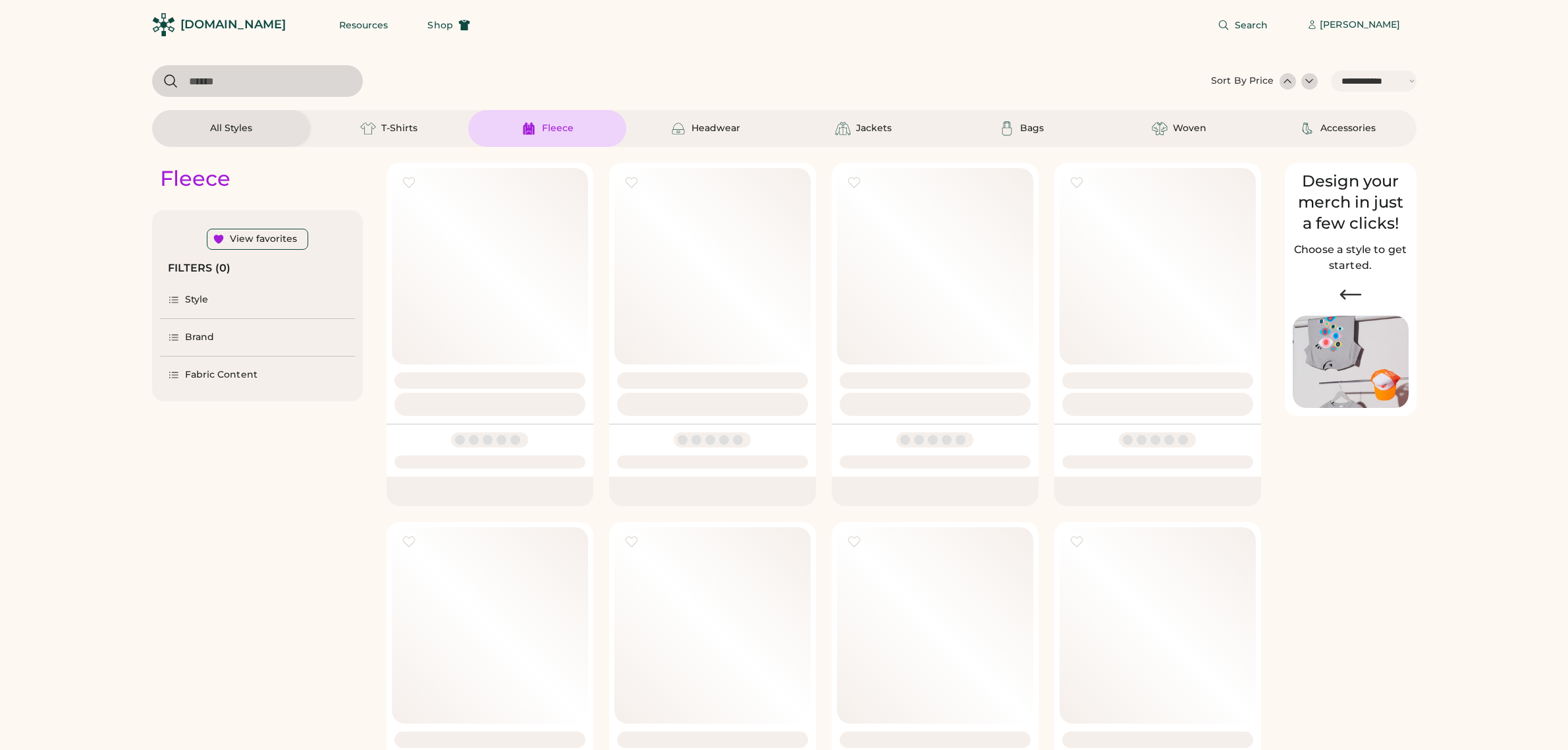
select select "*****"
select select "*"
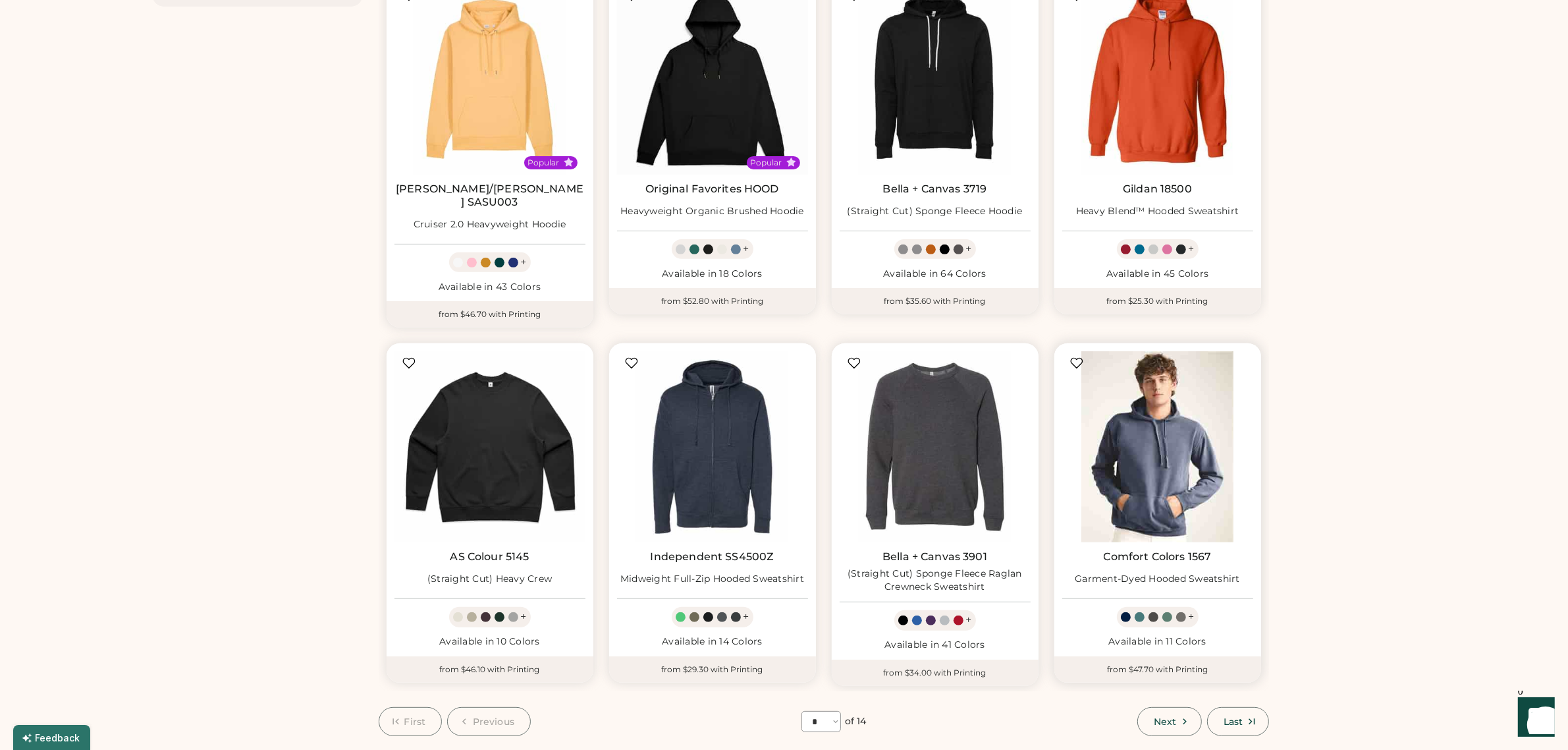
click at [1141, 419] on img at bounding box center [1157, 447] width 191 height 191
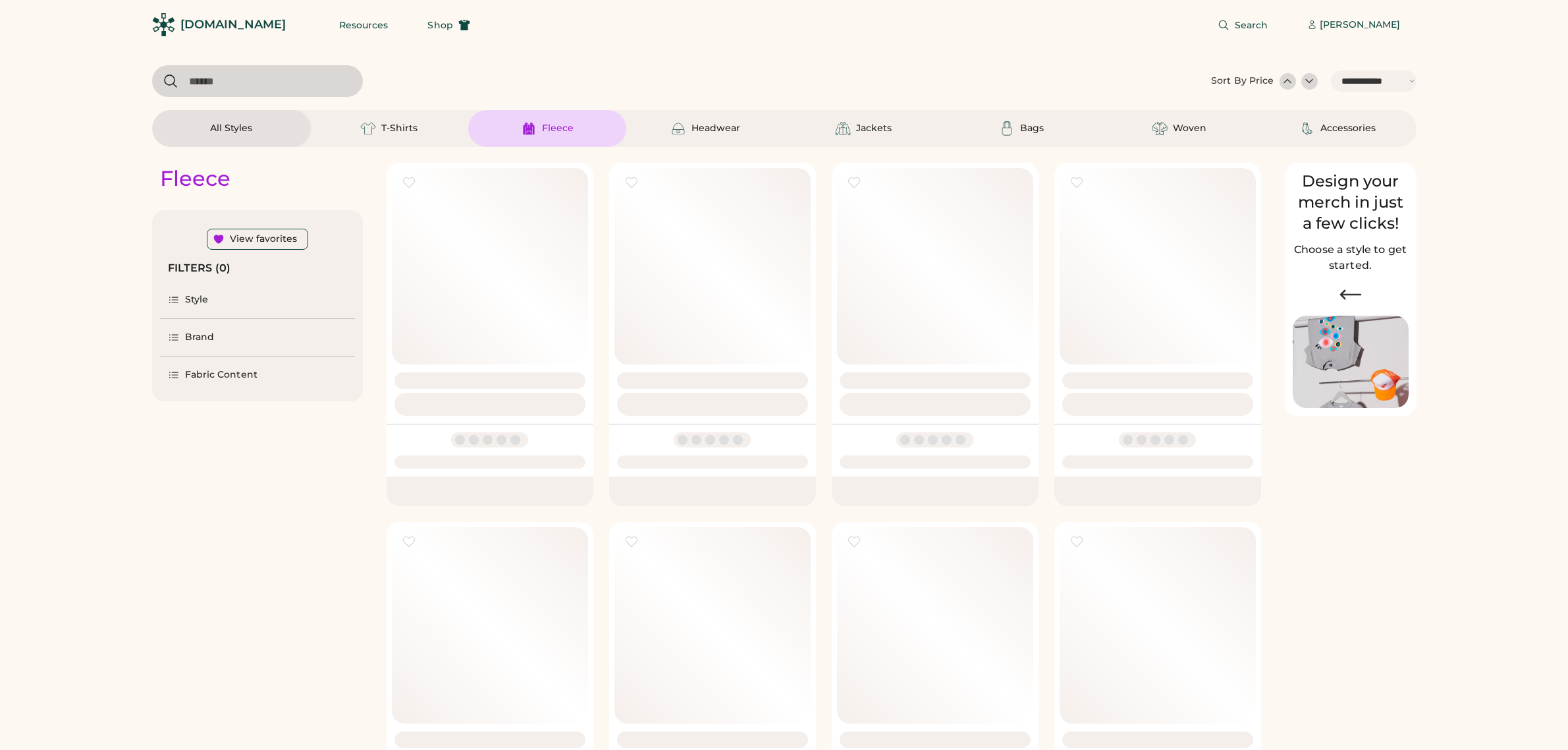
select select "*****"
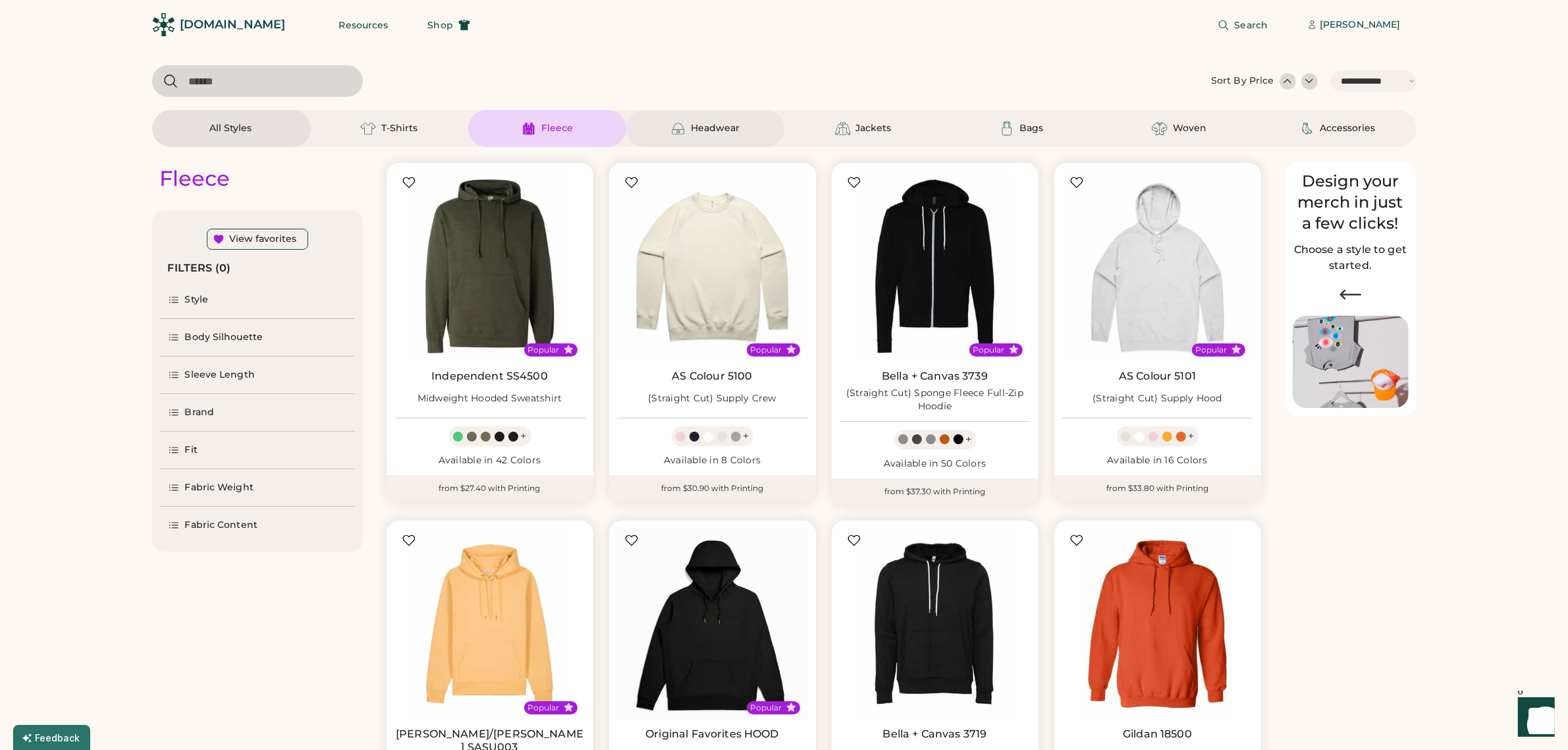
click at [713, 126] on div "Headwear" at bounding box center [716, 128] width 49 height 13
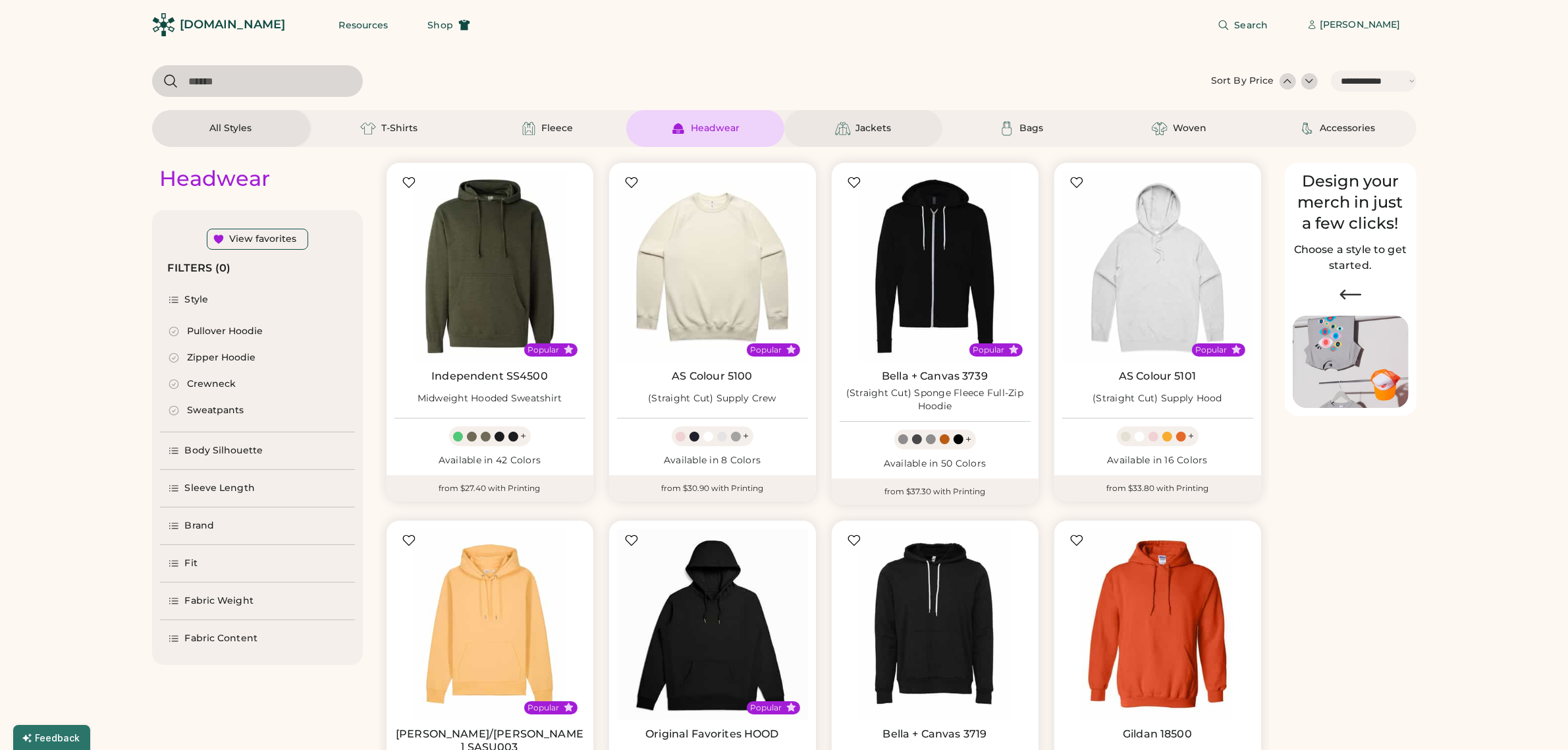
select select "*"
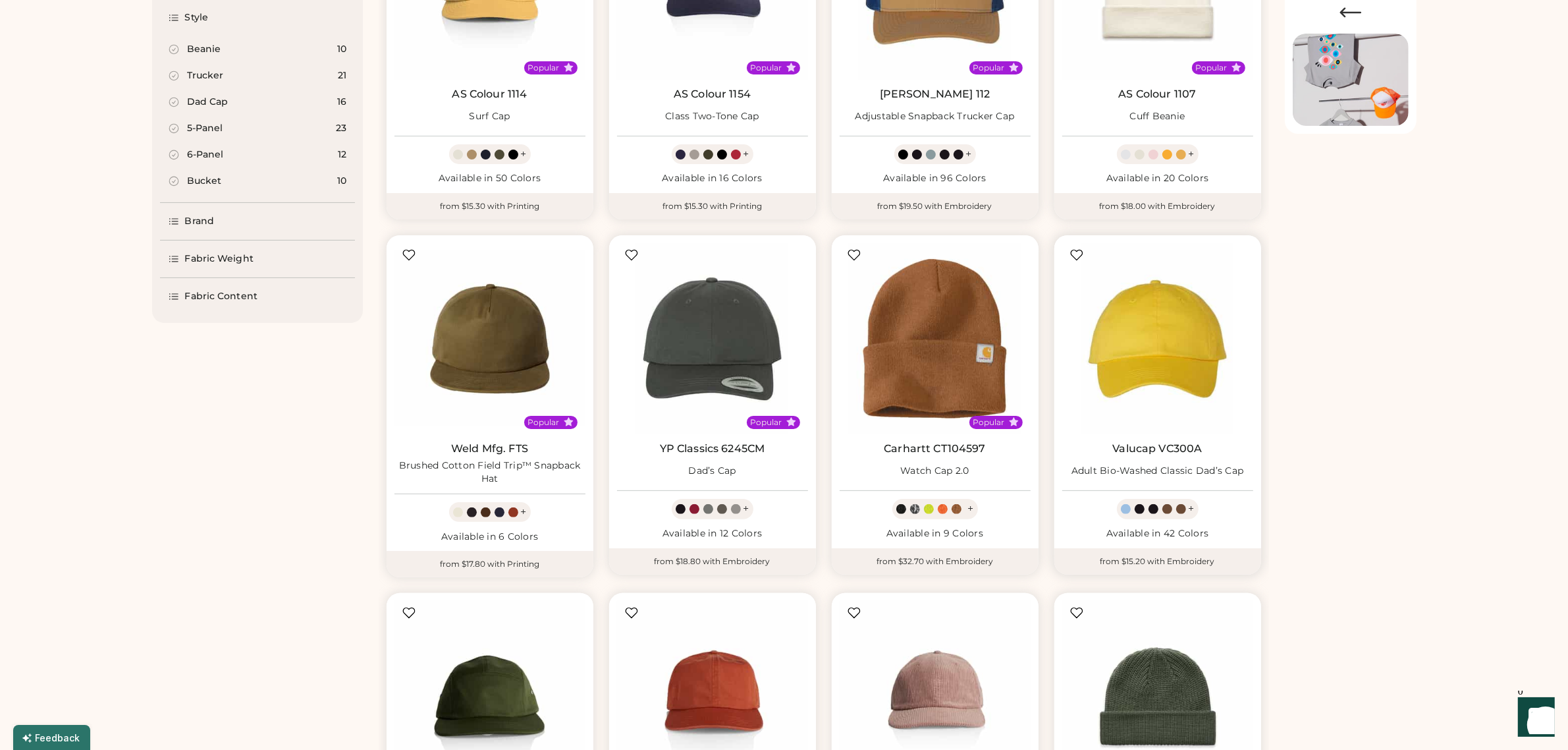
scroll to position [494, 0]
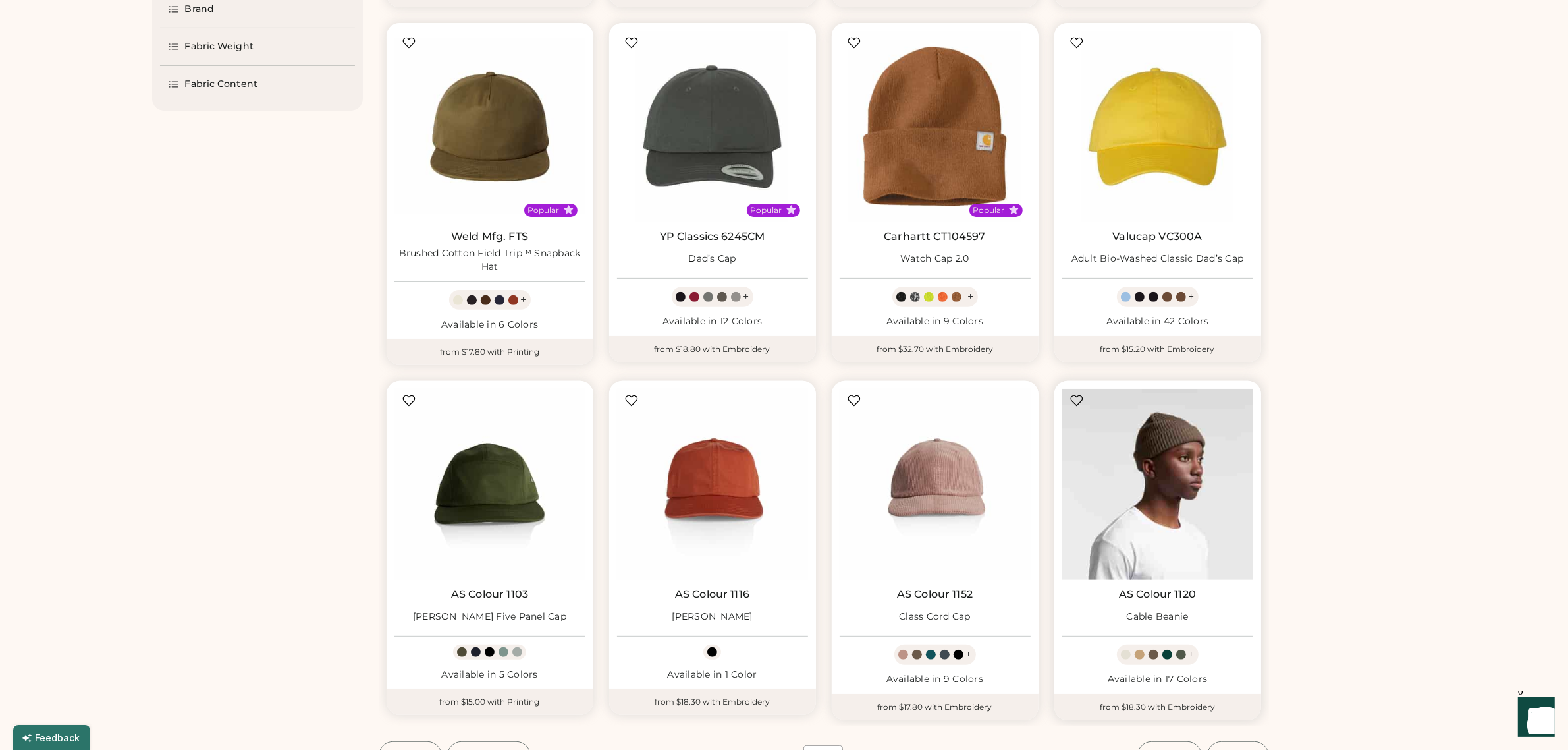
click at [1179, 508] on img at bounding box center [1157, 484] width 191 height 191
